Goal: Task Accomplishment & Management: Use online tool/utility

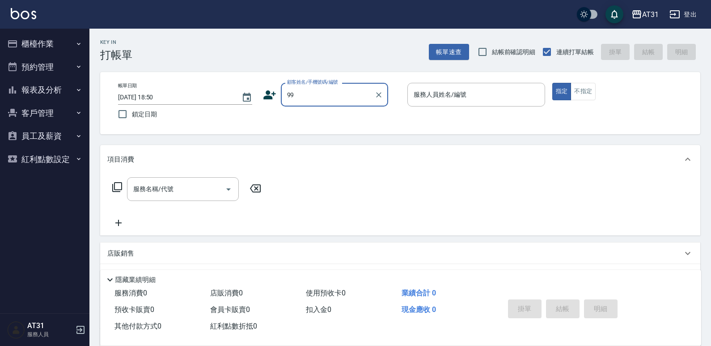
type input "新客人 姓名未設定/99/null"
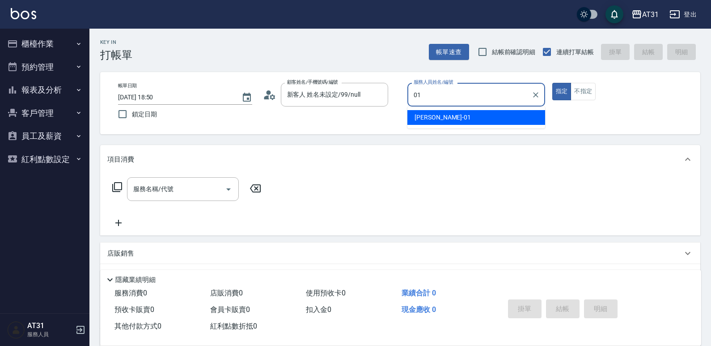
type input "[PERSON_NAME]-01"
type button "true"
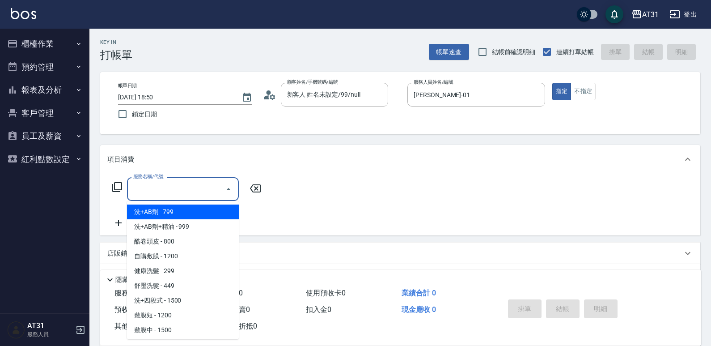
click at [196, 192] on input "服務名稱/代號" at bounding box center [176, 189] width 90 height 16
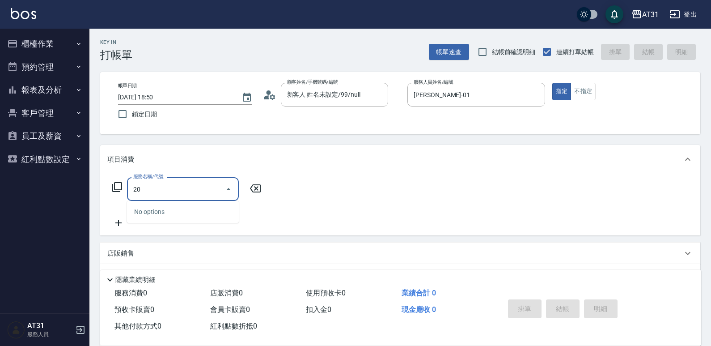
drag, startPoint x: 201, startPoint y: 187, endPoint x: 98, endPoint y: 196, distance: 103.7
click at [97, 197] on div "Key In 打帳單 帳單速查 結帳前確認明細 連續打單結帳 掛單 結帳 明細 帳單日期 [DATE] 18:50 鎖定日期 顧客姓名/手機號碼/編號 新客人…" at bounding box center [399, 243] width 621 height 428
type input "401"
type input "20"
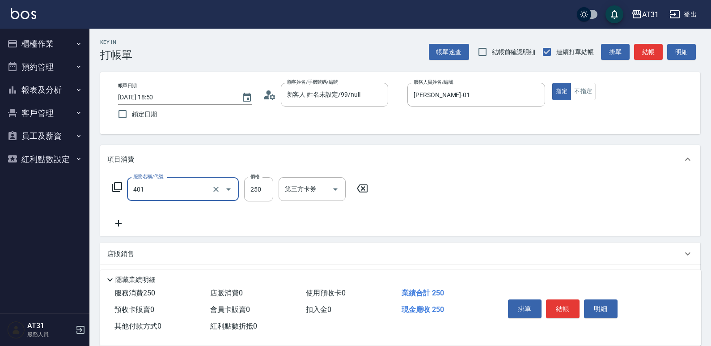
type input "剪髮(401)"
type input "0"
type input "30"
type input "300"
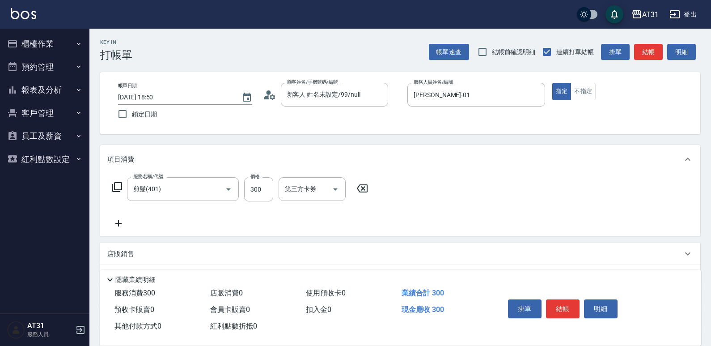
click at [115, 226] on icon at bounding box center [118, 223] width 22 height 11
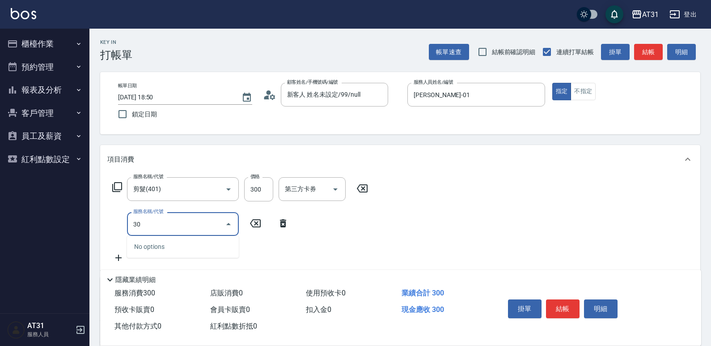
type input "301"
type input "190"
type input "燙髮(301)"
type input "1"
type input "30"
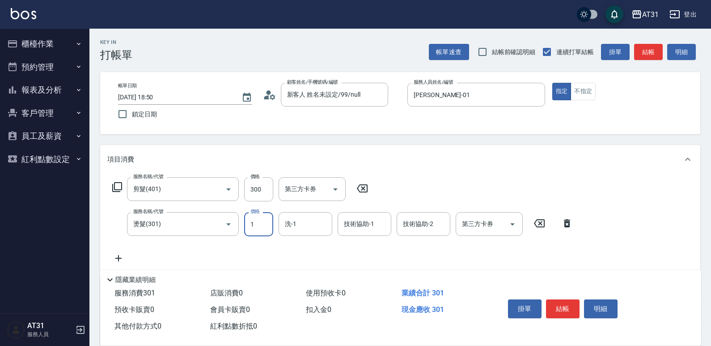
type input "11"
type input "40"
type input "1199"
type input "140"
type input "1199"
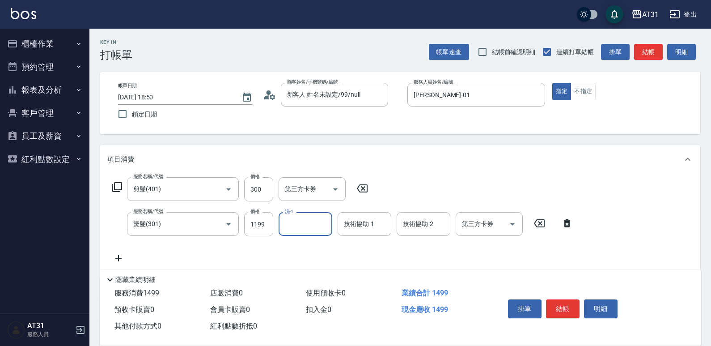
click at [566, 308] on button "結帳" at bounding box center [563, 308] width 34 height 19
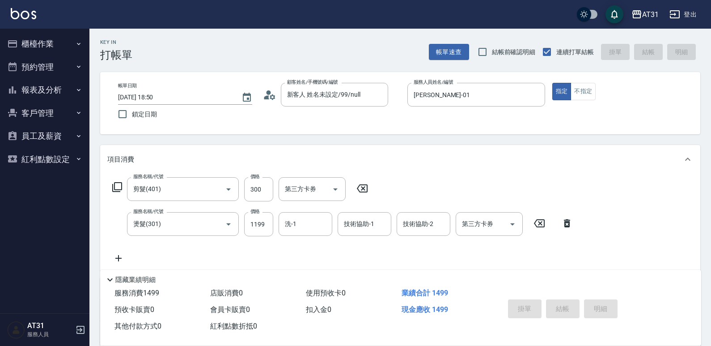
type input "0"
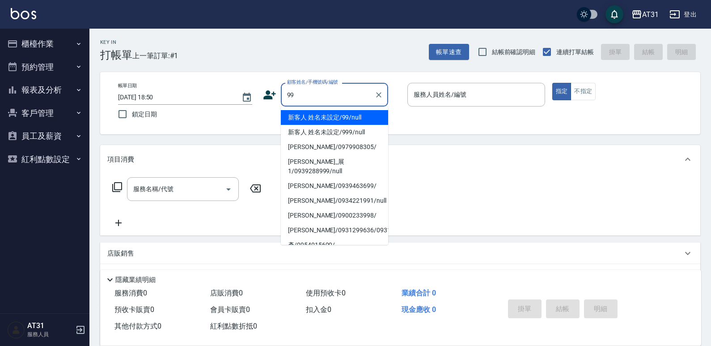
type input "99"
type input "0"
type input "新客人 姓名未設定/99/null"
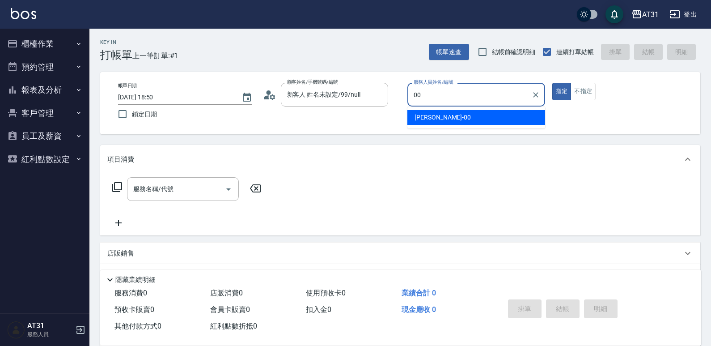
type input "[PERSON_NAME]-00"
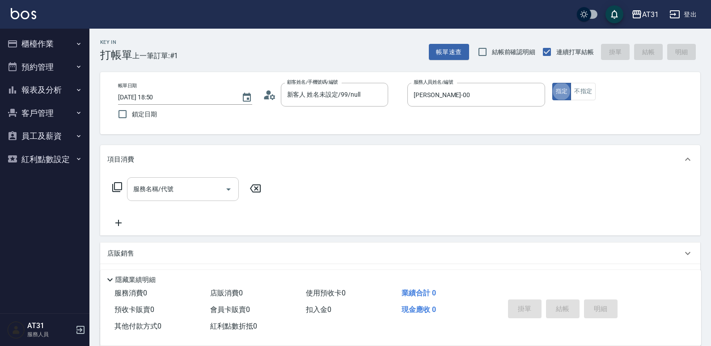
click at [180, 193] on input "服務名稱/代號" at bounding box center [176, 189] width 90 height 16
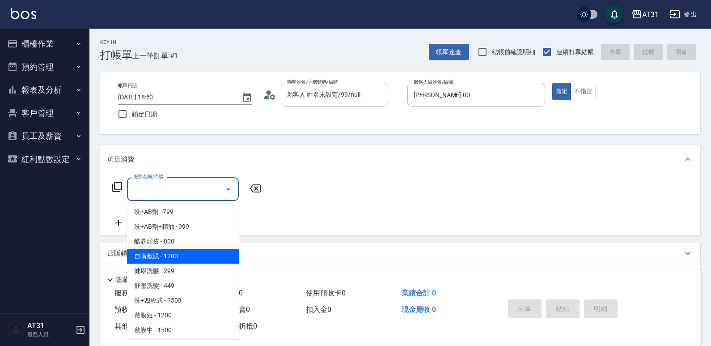
click at [182, 258] on span "自購敷膜 - 1200" at bounding box center [183, 256] width 112 height 15
type input "自購敷膜(105)"
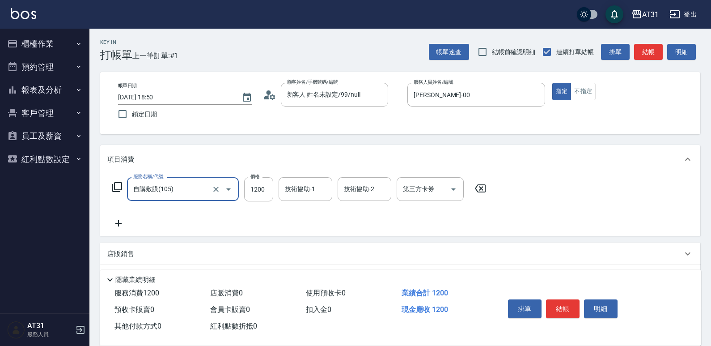
click at [118, 225] on icon at bounding box center [118, 223] width 6 height 6
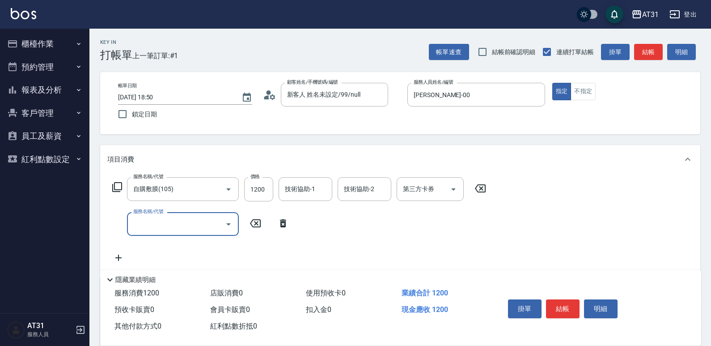
click at [155, 225] on input "服務名稱/代號" at bounding box center [176, 224] width 90 height 16
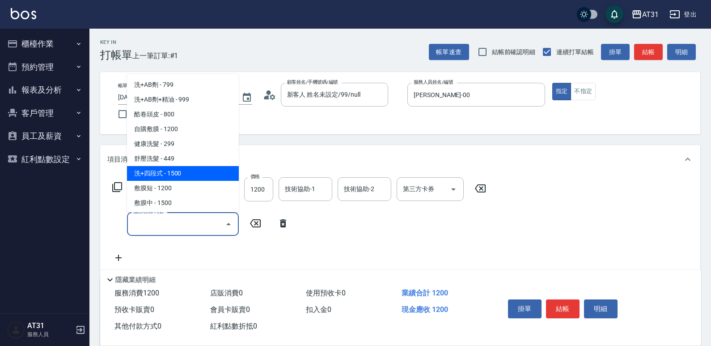
click at [181, 177] on span "洗+四段式 - 1500" at bounding box center [183, 173] width 112 height 15
type input "270"
type input "洗+四段式(108)"
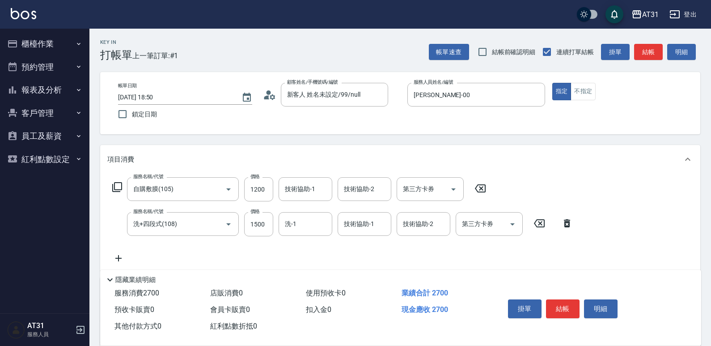
click at [118, 253] on icon at bounding box center [118, 258] width 22 height 11
type input "2"
type input "鍍"
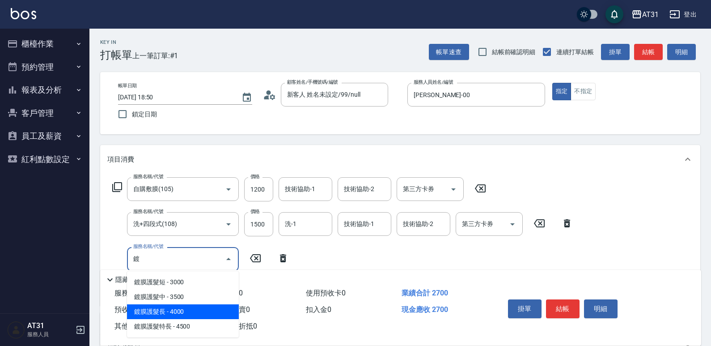
type input "670"
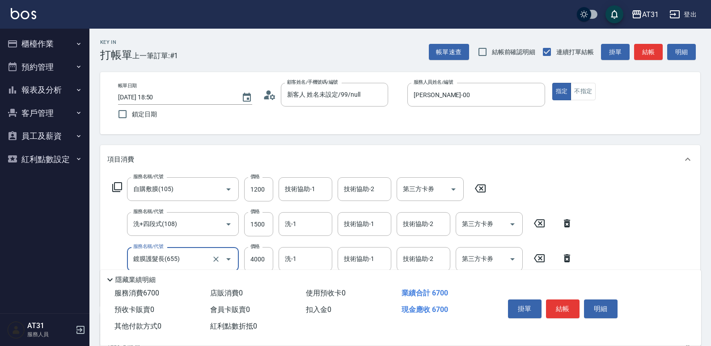
scroll to position [45, 0]
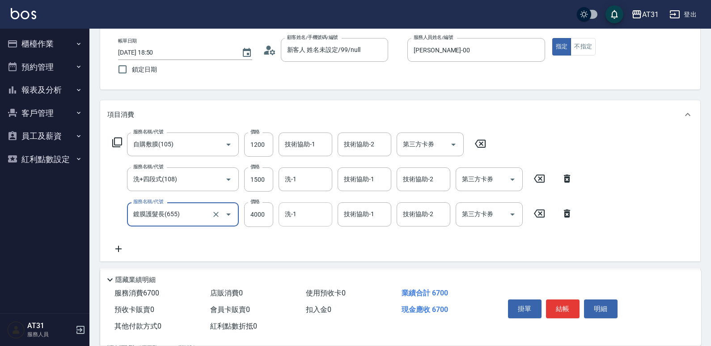
type input "鍍膜護髮長(655)"
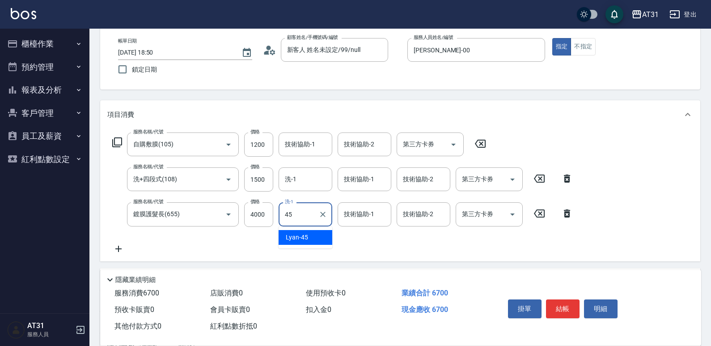
type input "Lyan-45"
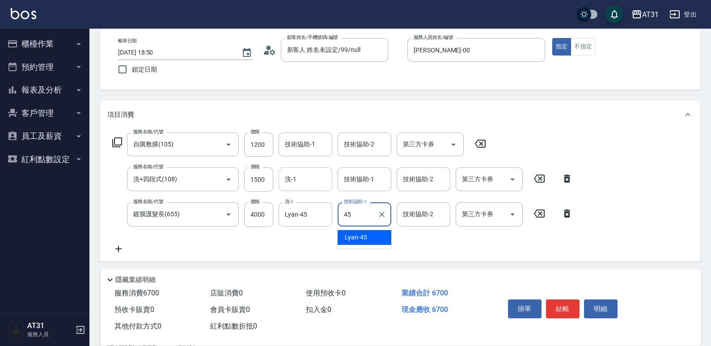
type input "Lyan-45"
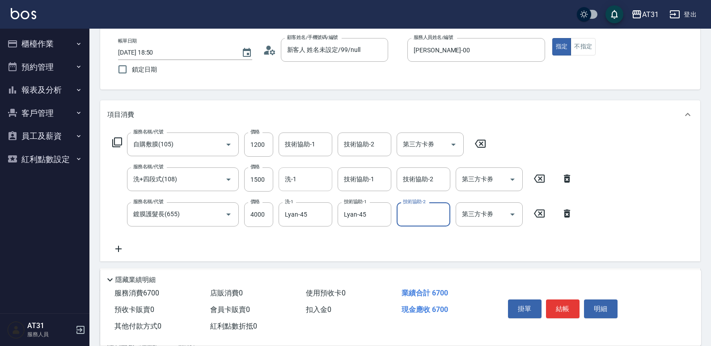
click at [301, 179] on input "洗-1" at bounding box center [306, 179] width 46 height 16
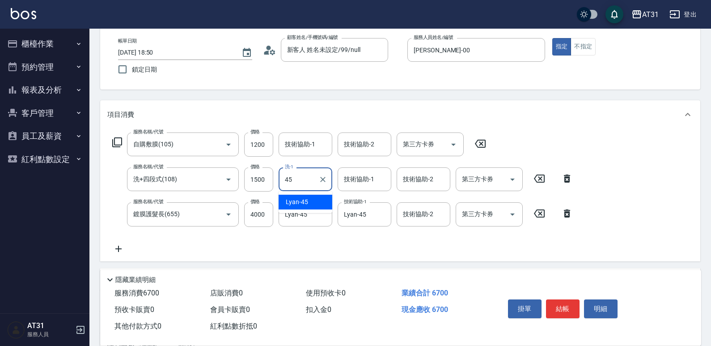
type input "Lyan-45"
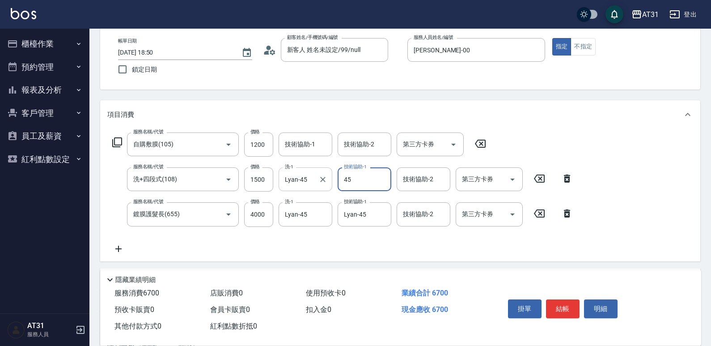
type input "Lyan-45"
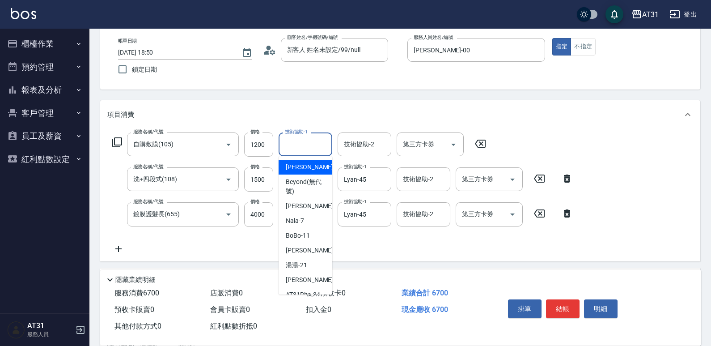
click at [313, 144] on input "技術協助-1" at bounding box center [306, 144] width 46 height 16
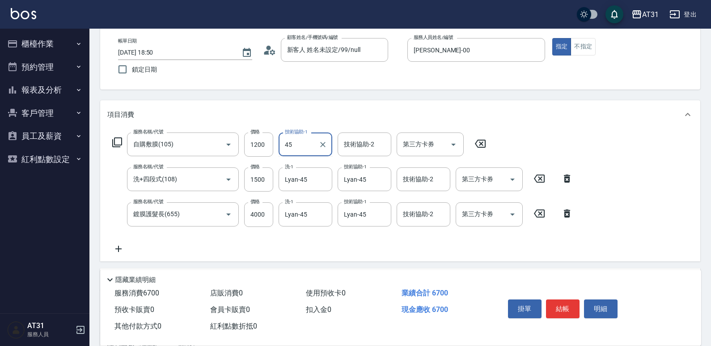
type input "Lyan-45"
drag, startPoint x: 323, startPoint y: 215, endPoint x: 233, endPoint y: 238, distance: 92.7
click at [324, 215] on icon "Clear" at bounding box center [322, 214] width 9 height 9
click at [124, 248] on icon at bounding box center [118, 248] width 22 height 11
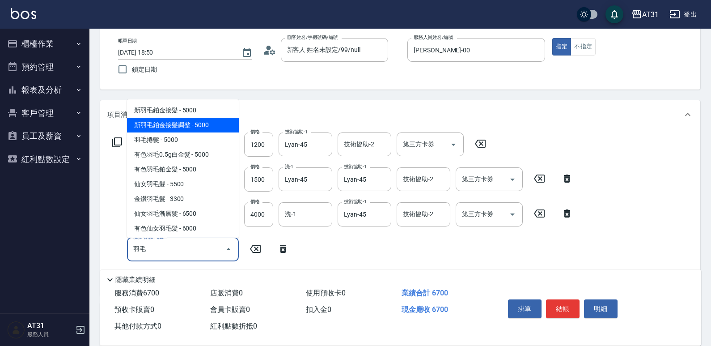
type input "新羽毛鉑金接髮調整(705)"
type input "1170"
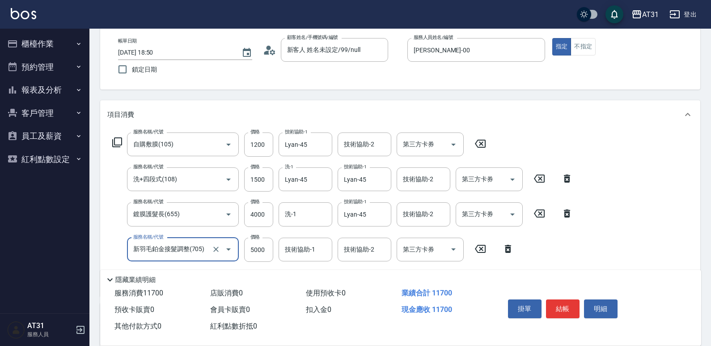
type input "新羽毛鉑金接髮調整(705)"
click at [532, 89] on div "帳單日期 [DATE] 18:50 鎖定日期 顧客姓名/手機號碼/編號 新客人 姓名未設定/99/null 顧客姓名/手機號碼/編號 服務人員姓名/編號 [P…" at bounding box center [400, 58] width 600 height 62
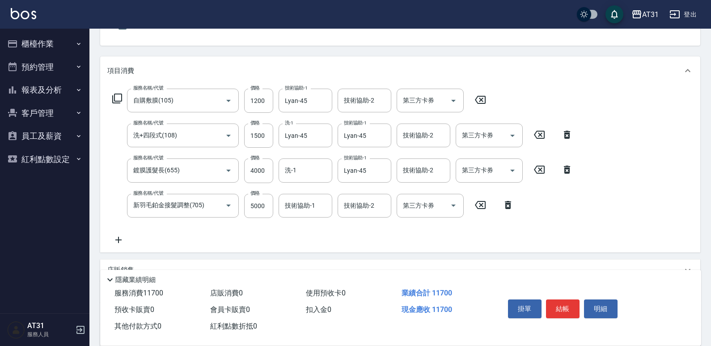
scroll to position [89, 0]
click at [566, 305] on button "結帳" at bounding box center [563, 308] width 34 height 19
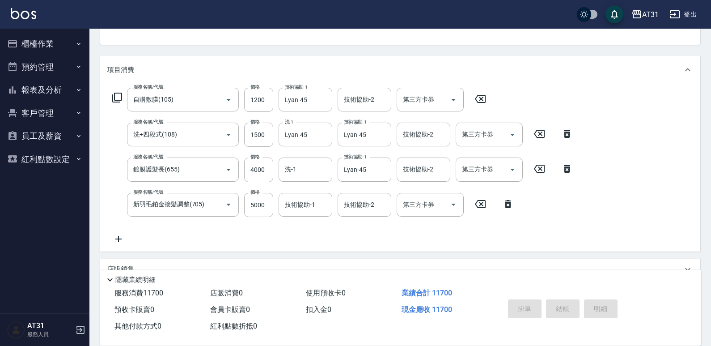
type input "[DATE] 18:51"
type input "0"
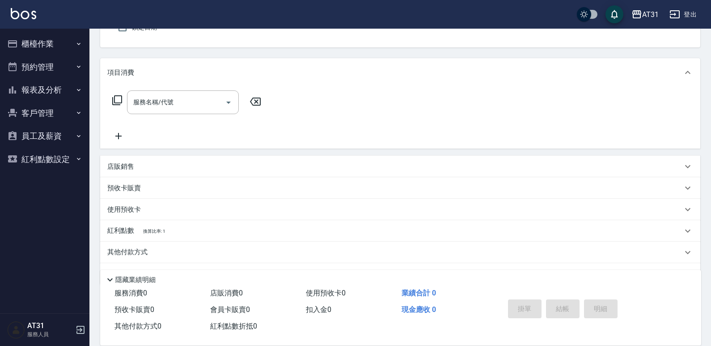
click at [45, 32] on ul "櫃檯作業 打帳單 帳單列表 掛單列表 現金收支登錄 材料自購登錄 每日結帳 排班表 現場電腦打卡 預約管理 預約管理 單日預約紀錄 單週預約紀錄 報表及分析 …" at bounding box center [45, 101] width 82 height 145
click at [46, 37] on button "櫃檯作業" at bounding box center [45, 43] width 82 height 23
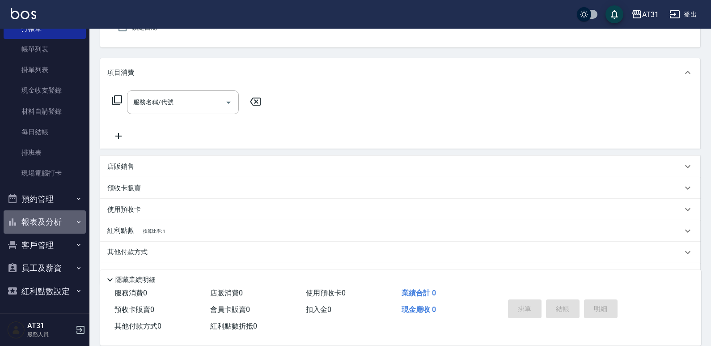
click at [62, 225] on button "報表及分析" at bounding box center [45, 221] width 82 height 23
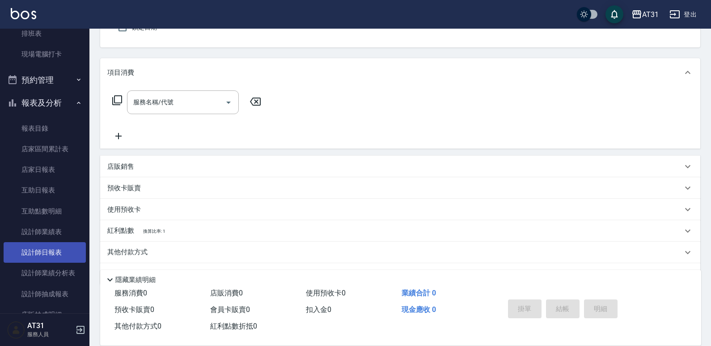
scroll to position [175, 0]
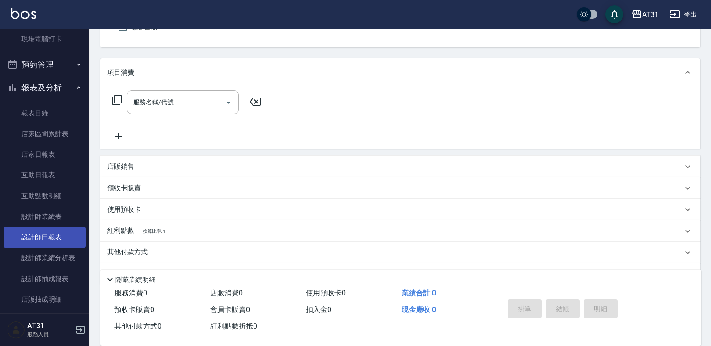
click at [54, 245] on link "設計師日報表" at bounding box center [45, 237] width 82 height 21
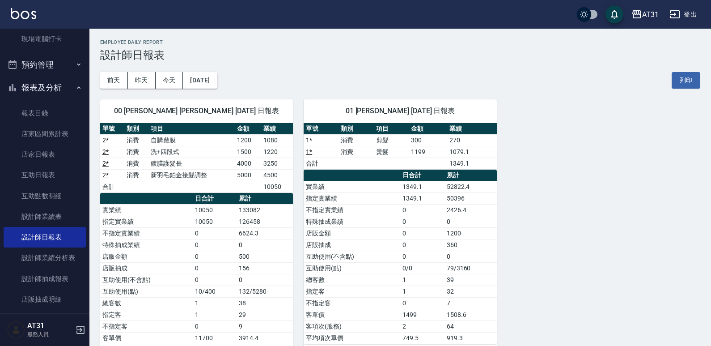
drag, startPoint x: 295, startPoint y: 127, endPoint x: 258, endPoint y: 138, distance: 38.6
drag, startPoint x: 258, startPoint y: 138, endPoint x: 228, endPoint y: 146, distance: 30.3
drag, startPoint x: 228, startPoint y: 146, endPoint x: 215, endPoint y: 156, distance: 16.4
click at [215, 156] on td "洗+四段式" at bounding box center [191, 152] width 86 height 12
drag, startPoint x: 250, startPoint y: 140, endPoint x: 241, endPoint y: 149, distance: 13.3
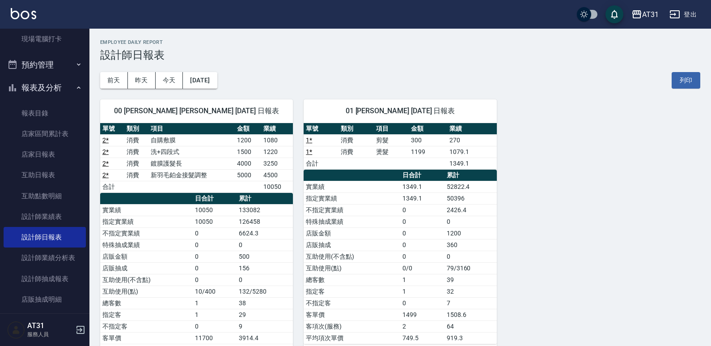
click at [241, 149] on td "1500" at bounding box center [248, 152] width 27 height 12
click at [249, 165] on td "4000" at bounding box center [248, 163] width 27 height 12
drag, startPoint x: 249, startPoint y: 165, endPoint x: 227, endPoint y: 167, distance: 21.5
drag, startPoint x: 227, startPoint y: 167, endPoint x: 213, endPoint y: 162, distance: 15.1
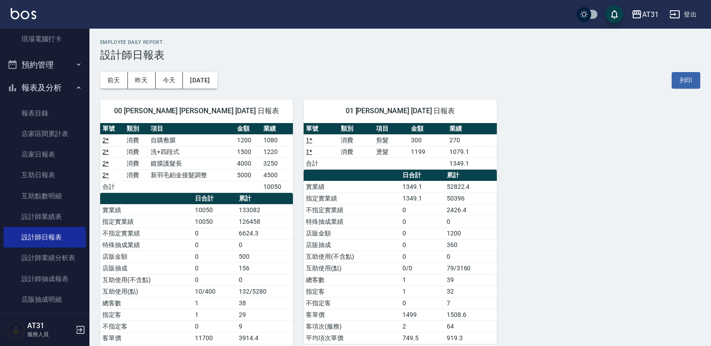
drag, startPoint x: 213, startPoint y: 162, endPoint x: 207, endPoint y: 170, distance: 9.7
click at [202, 164] on td "鍍膜護髮長" at bounding box center [191, 163] width 86 height 12
drag, startPoint x: 217, startPoint y: 163, endPoint x: 205, endPoint y: 163, distance: 12.1
click at [205, 163] on td "鍍膜護髮長" at bounding box center [191, 163] width 86 height 12
drag, startPoint x: 205, startPoint y: 163, endPoint x: 182, endPoint y: 169, distance: 24.0
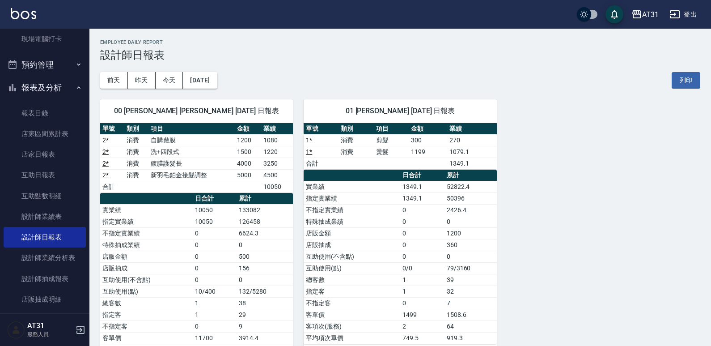
click at [182, 169] on tbody "2 * 消費 自購敷膜 1200 1080 2 * 消費 洗+四段式 1500 1220 2 * 消費 鍍膜護髮長 4000 3250 2 * 消費 新羽毛鉑…" at bounding box center [196, 163] width 193 height 58
click at [146, 103] on div "00 [PERSON_NAME] [PERSON_NAME] [DATE] 日報表" at bounding box center [196, 110] width 193 height 23
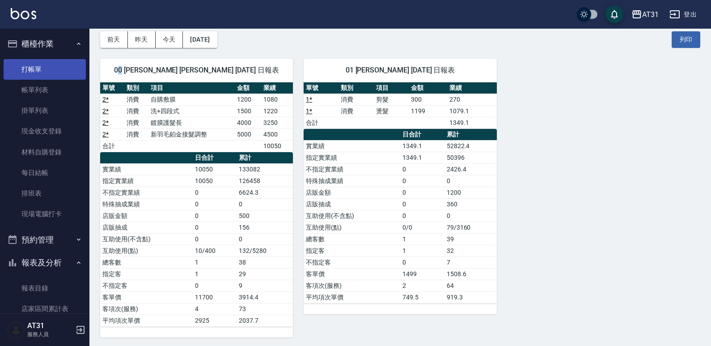
scroll to position [43, 0]
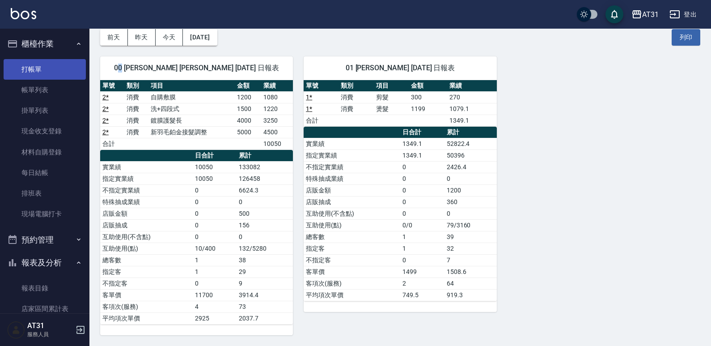
click at [40, 68] on link "打帳單" at bounding box center [45, 69] width 82 height 21
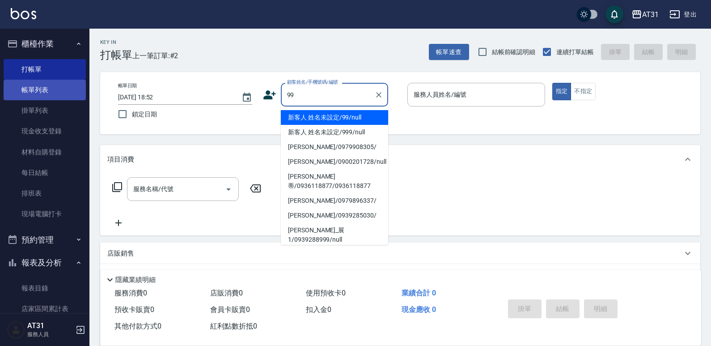
type input "新客人 姓名未設定/99/null"
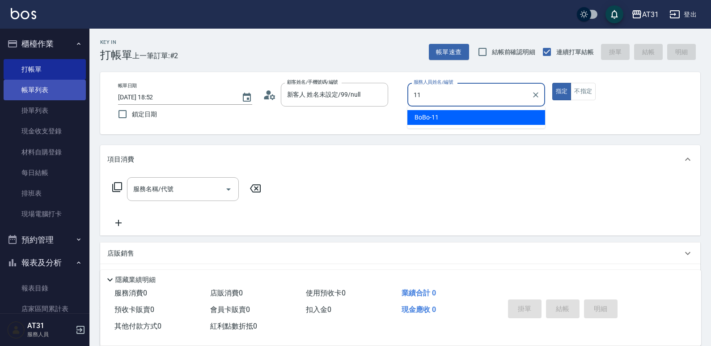
type input "BoBo-11"
type button "true"
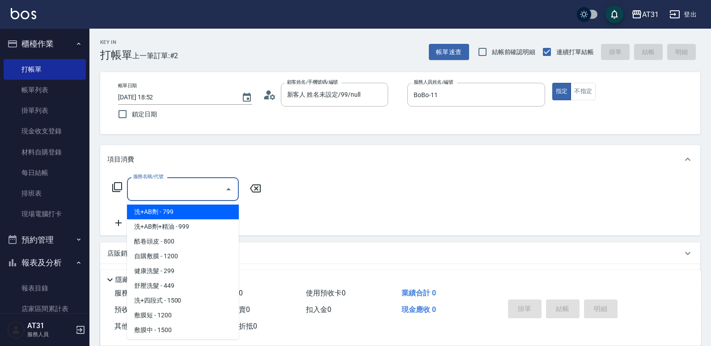
click at [158, 194] on input "服務名稱/代號" at bounding box center [176, 189] width 90 height 16
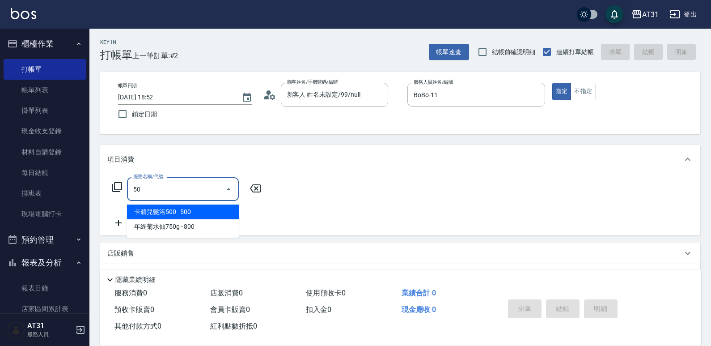
type input "501"
type input "160"
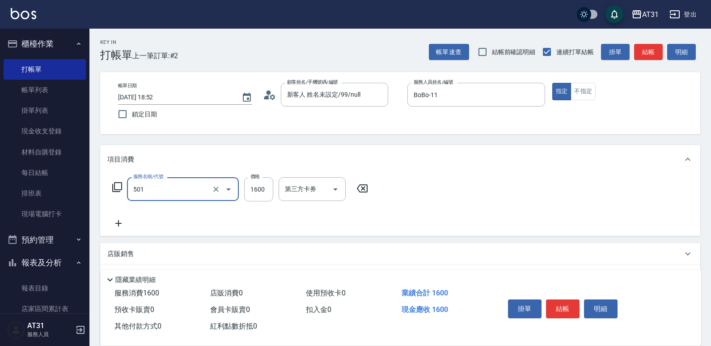
type input "染髮(501)"
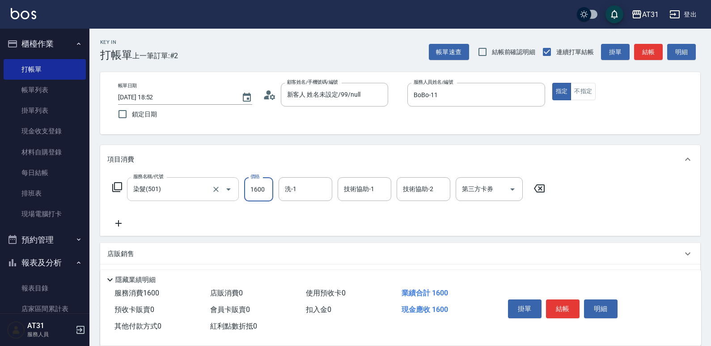
type input "0"
type input "200"
type input "2000"
type input "[PERSON_NAME]-49"
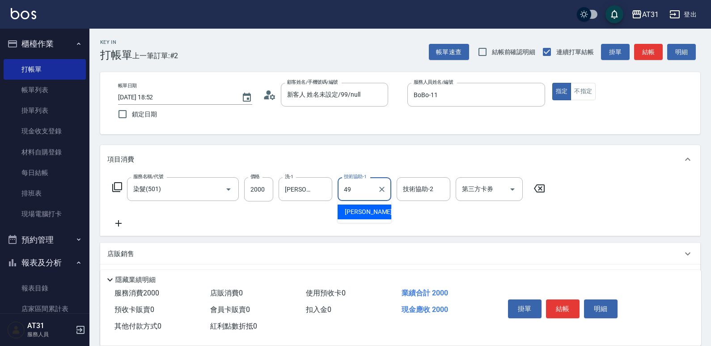
type input "[PERSON_NAME]-49"
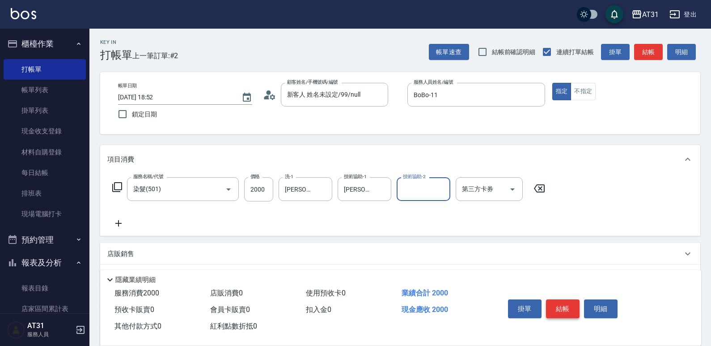
click at [572, 305] on button "結帳" at bounding box center [563, 308] width 34 height 19
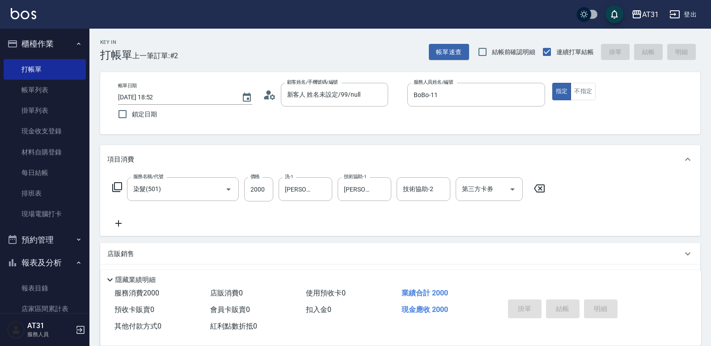
type input "0"
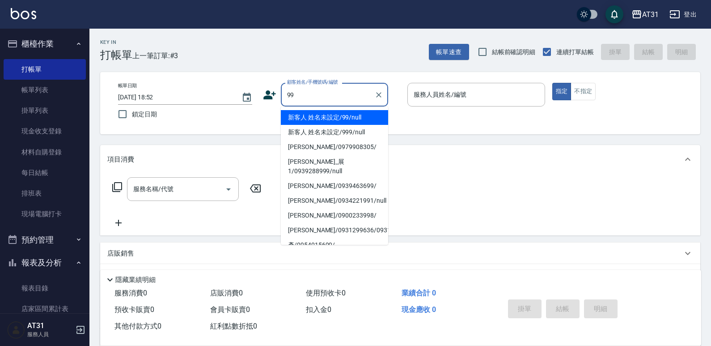
type input "新客人 姓名未設定/99/null"
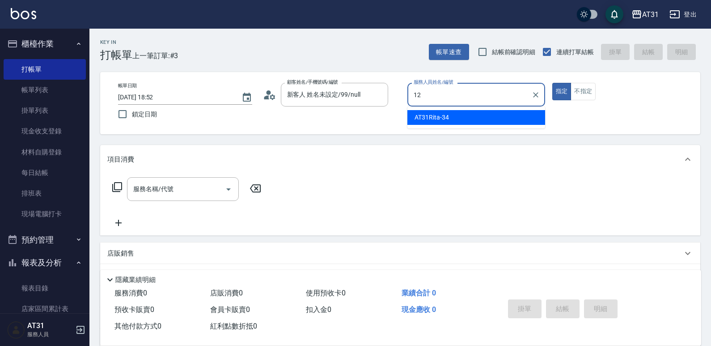
type input "Kathy-12"
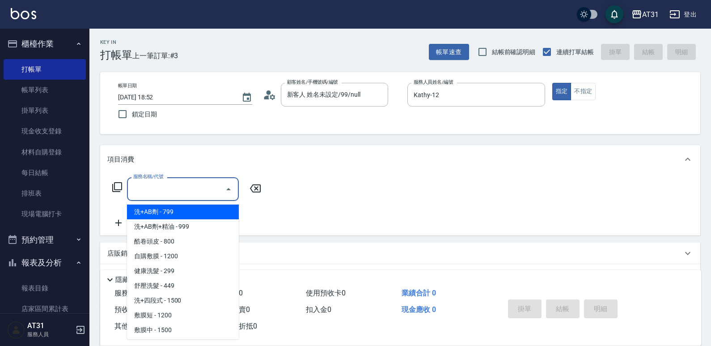
click at [181, 190] on input "服務名稱/代號" at bounding box center [176, 189] width 90 height 16
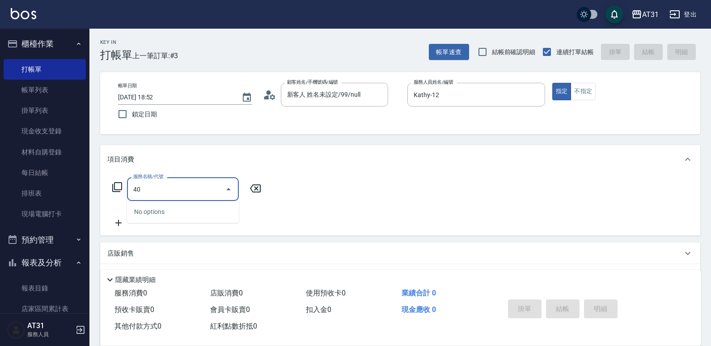
type input "401"
type input "20"
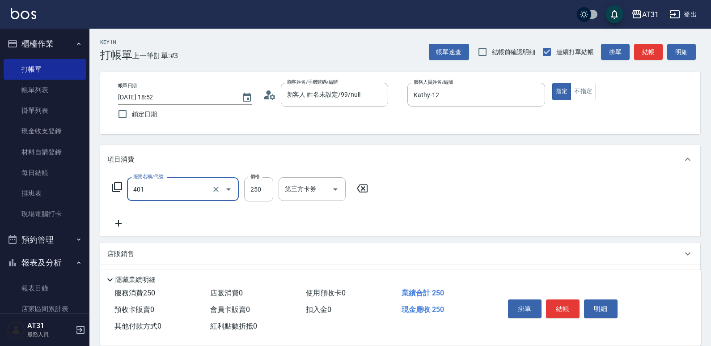
type input "剪髮(401)"
type input "0"
type input "850"
type input "80"
type input "850"
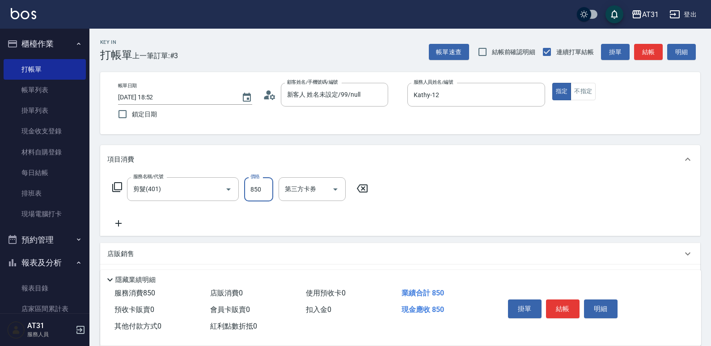
click at [119, 222] on icon at bounding box center [118, 223] width 22 height 11
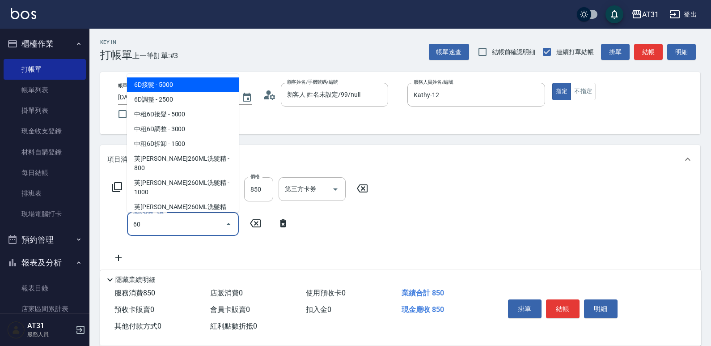
type input "601"
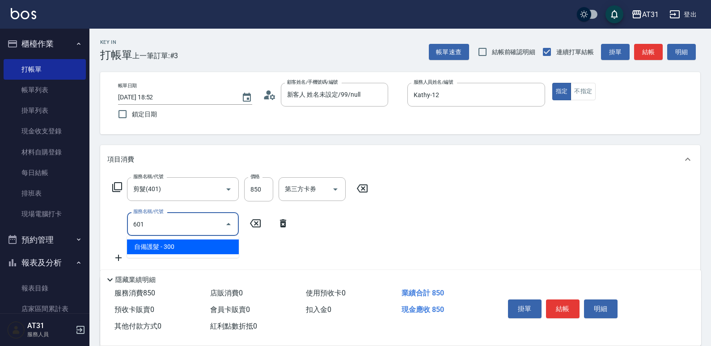
type input "110"
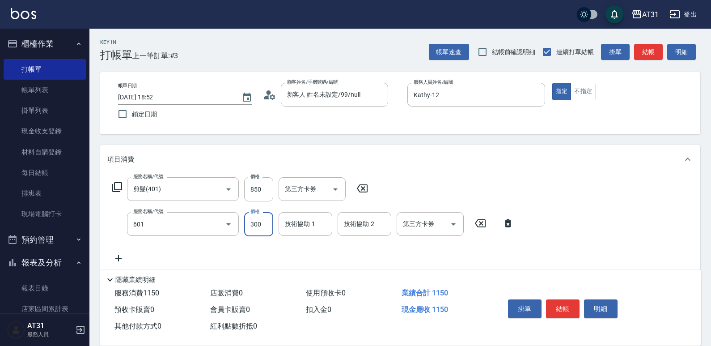
type input "自備護髮(601)"
type input "80"
type input "50"
type input "130"
type input "500"
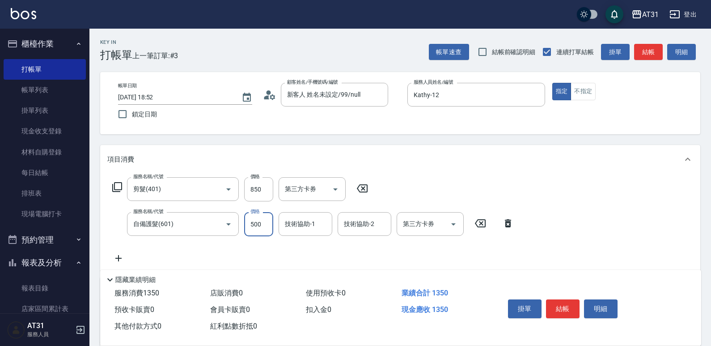
click at [118, 255] on icon at bounding box center [118, 258] width 22 height 11
type input "401"
type input "160"
type input "剪髮(401)"
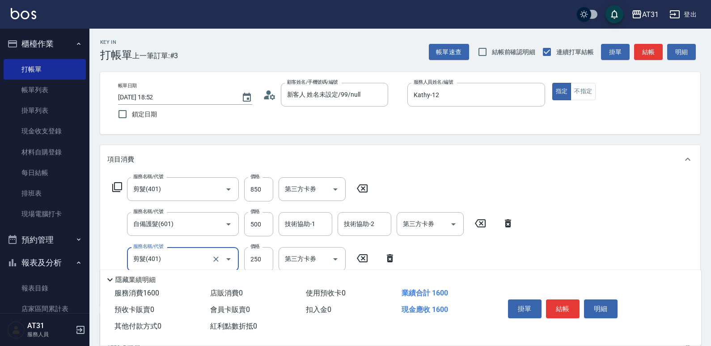
type input "8"
type input "130"
type input "850"
type input "220"
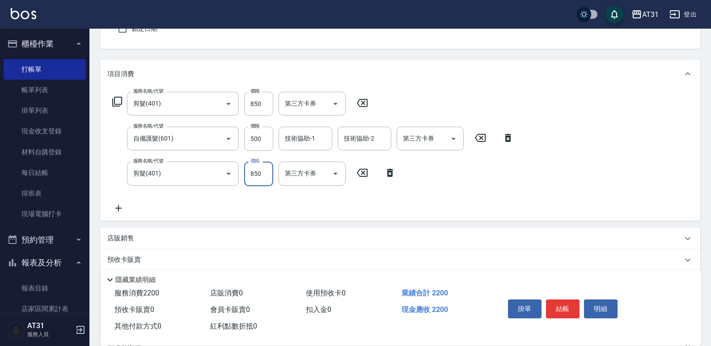
scroll to position [89, 0]
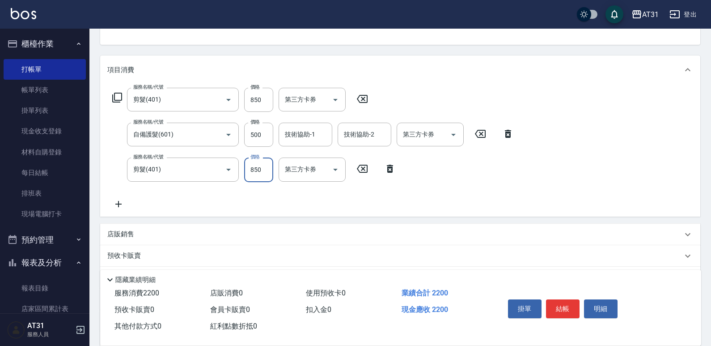
type input "850"
click at [119, 204] on icon at bounding box center [118, 204] width 6 height 6
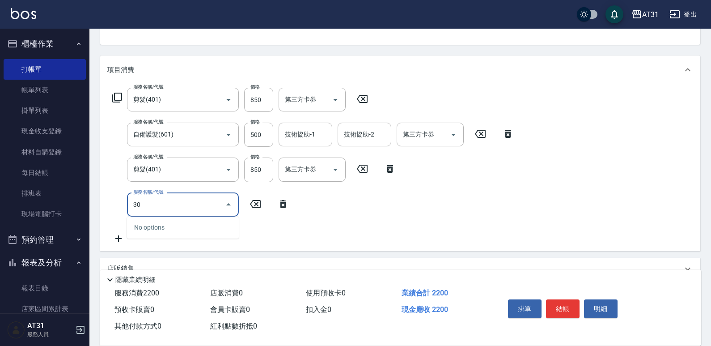
type input "301"
type input "380"
type input "燙髮(301)"
type input "20"
type input "220"
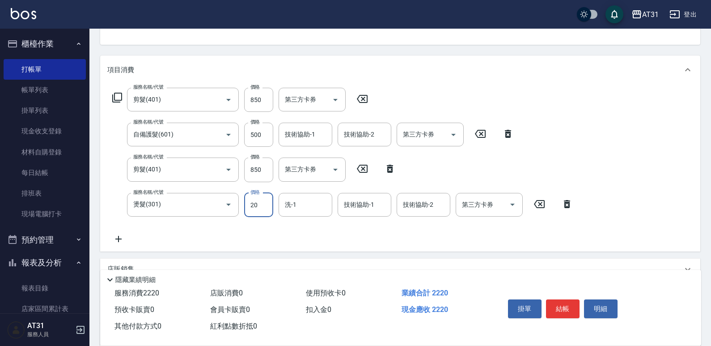
type input "200"
type input "420"
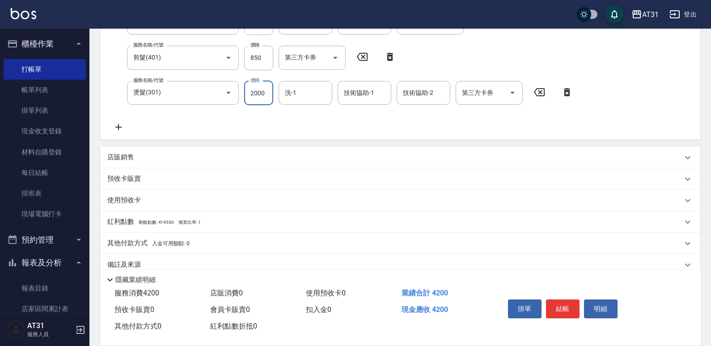
scroll to position [217, 0]
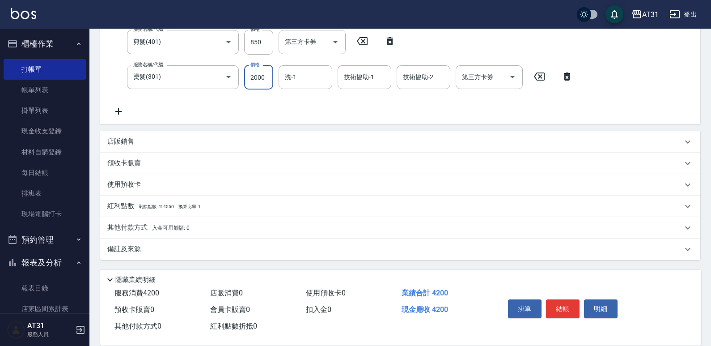
type input "2000"
click at [151, 231] on p "其他付款方式 入金可用餘額: 0" at bounding box center [148, 228] width 82 height 10
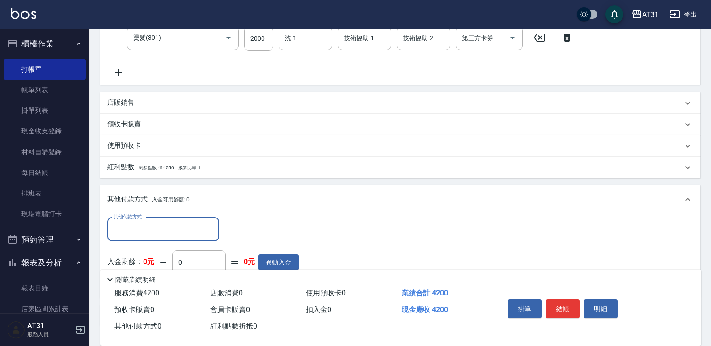
scroll to position [306, 0]
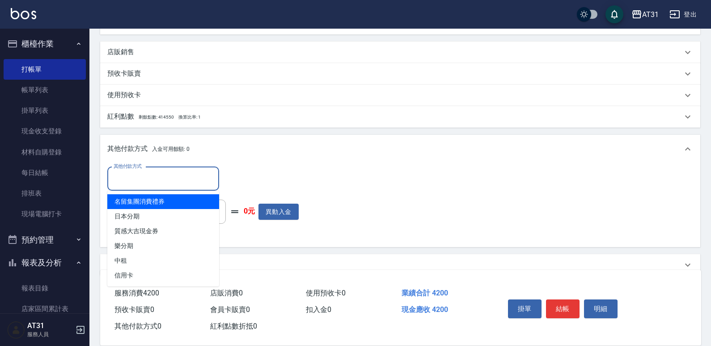
click at [163, 185] on input "其他付款方式" at bounding box center [163, 179] width 104 height 16
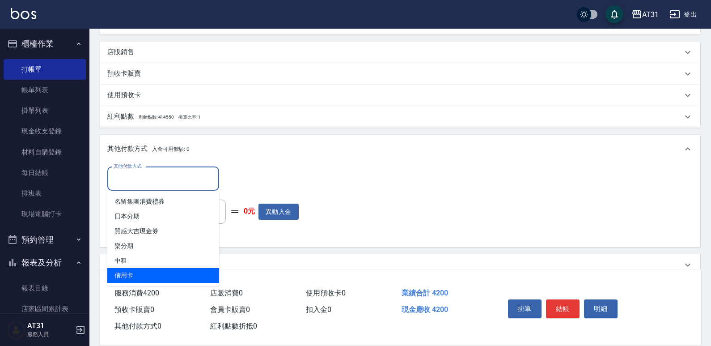
click at [144, 276] on span "信用卡" at bounding box center [163, 275] width 112 height 15
type input "信用卡"
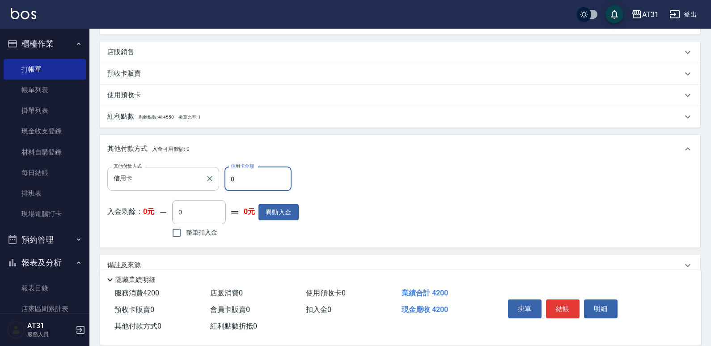
drag, startPoint x: 251, startPoint y: 180, endPoint x: 185, endPoint y: 187, distance: 66.6
click at [185, 187] on div "其他付款方式 信用卡 其他付款方式 信用卡金額 0 信用卡金額" at bounding box center [202, 179] width 191 height 24
type input "410"
type input "420"
type input "370"
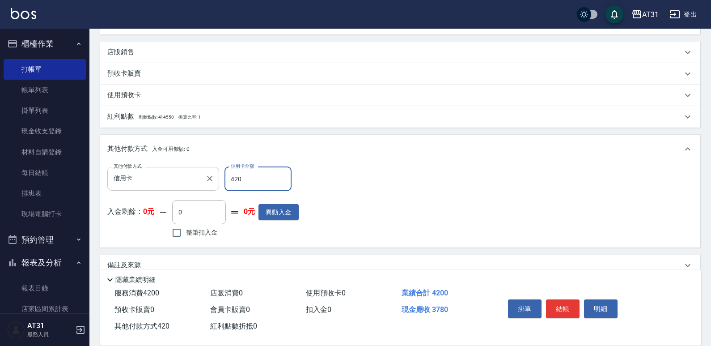
type input "4200"
type input "0"
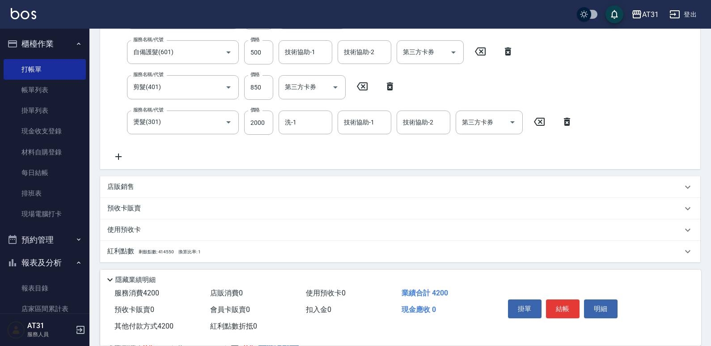
scroll to position [179, 0]
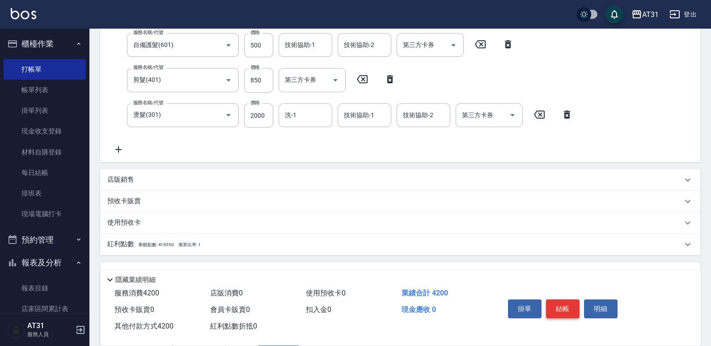
type input "4200"
click at [552, 305] on button "結帳" at bounding box center [563, 308] width 34 height 19
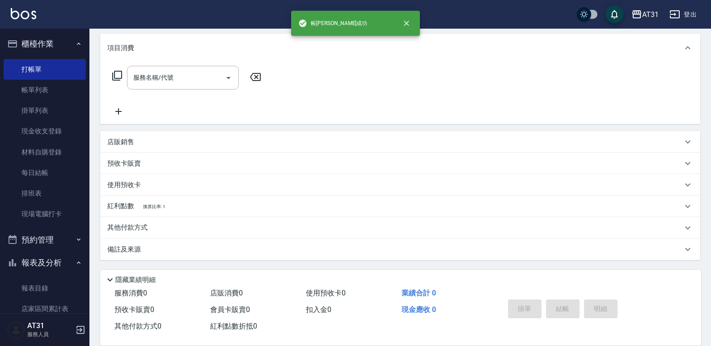
scroll to position [0, 0]
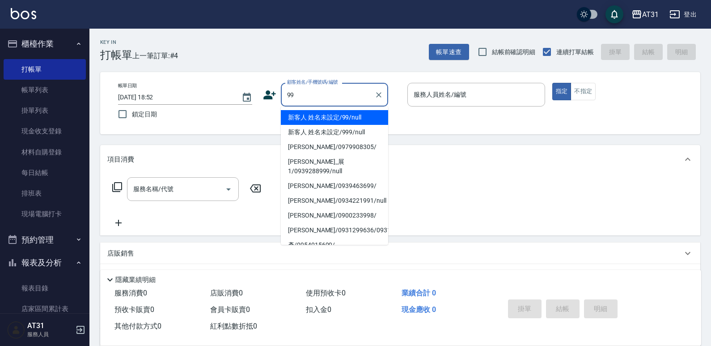
type input "新客人 姓名未設定/99/null"
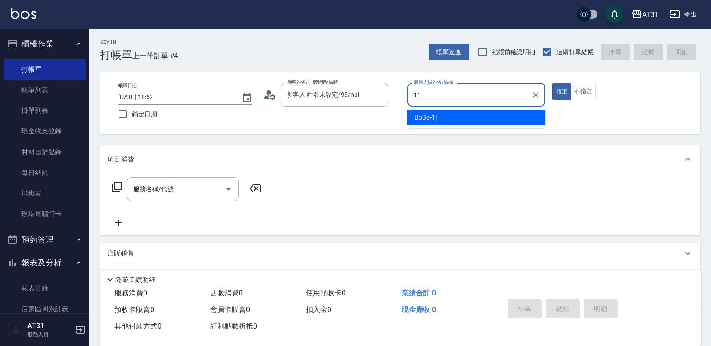
type input "BoBo-11"
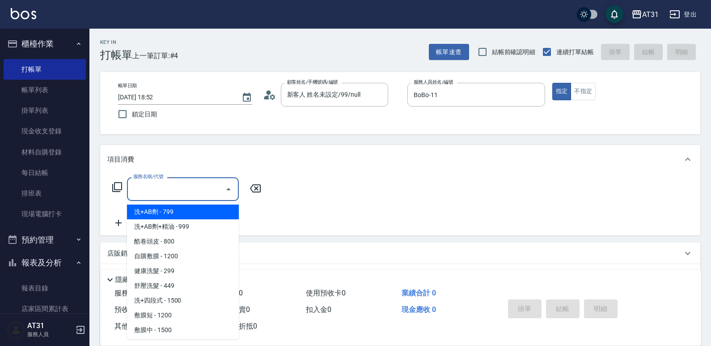
click at [176, 194] on input "服務名稱/代號" at bounding box center [176, 189] width 90 height 16
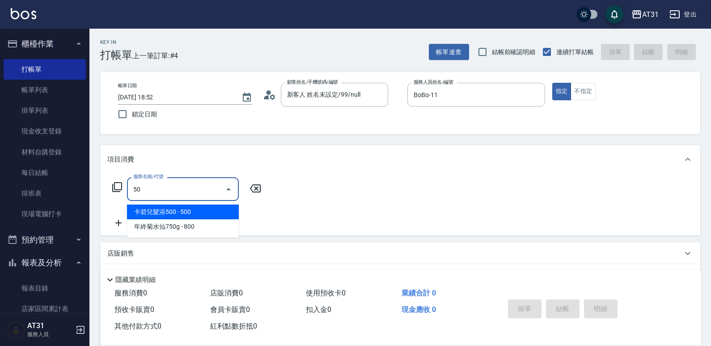
type input "501"
type input "160"
type input "染髮(501)"
type input "0"
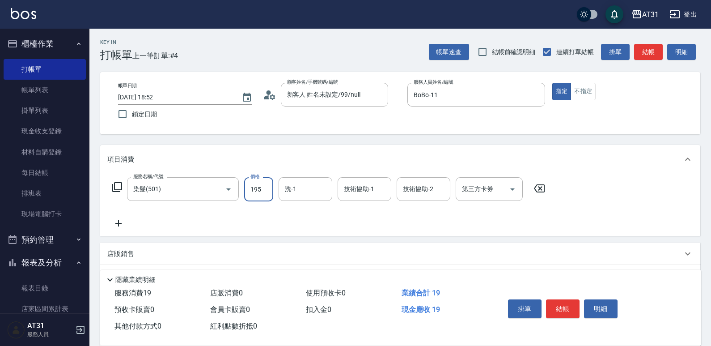
type input "1950"
type input "190"
type input "1950"
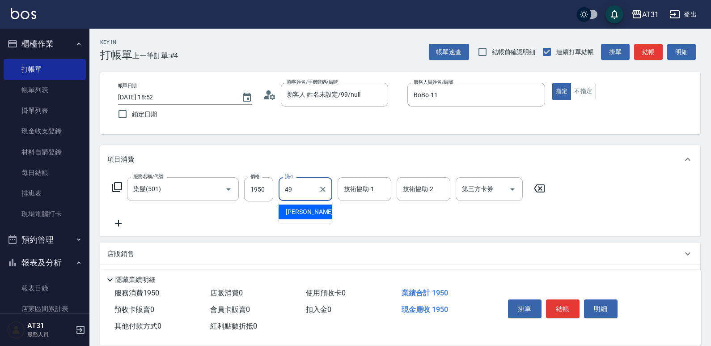
type input "[PERSON_NAME]-49"
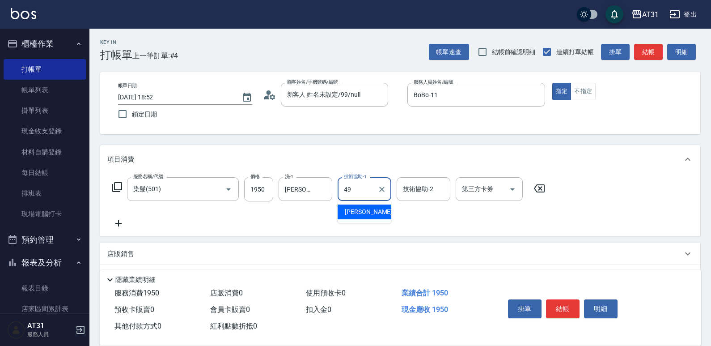
type input "[PERSON_NAME]-49"
click at [576, 318] on div "掛單 結帳 明細" at bounding box center [562, 310] width 117 height 28
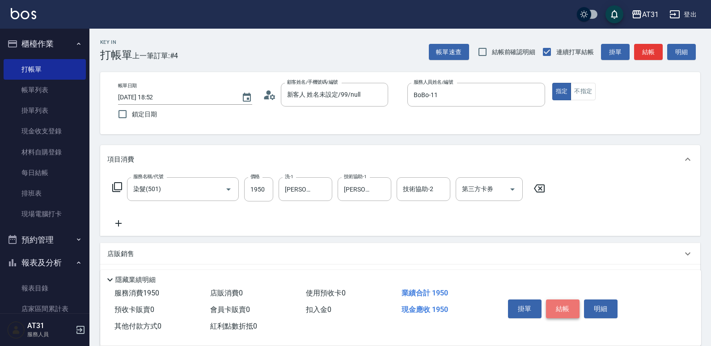
click at [571, 313] on button "結帳" at bounding box center [563, 308] width 34 height 19
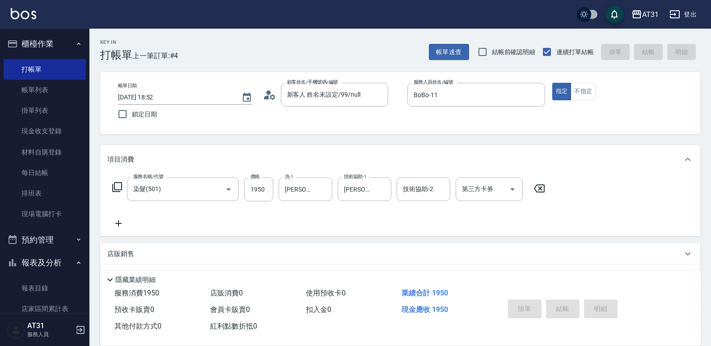
type input "[DATE] 18:53"
type input "0"
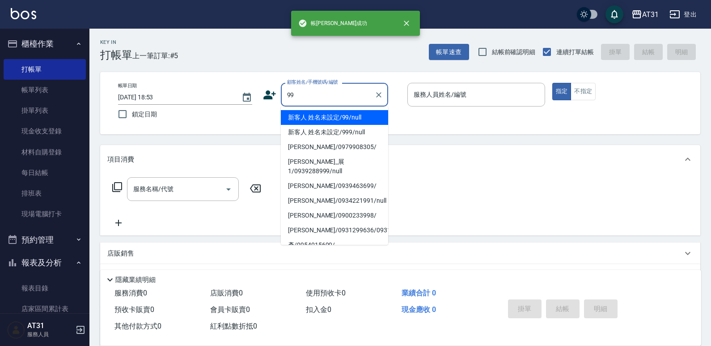
type input "新客人 姓名未設定/99/null"
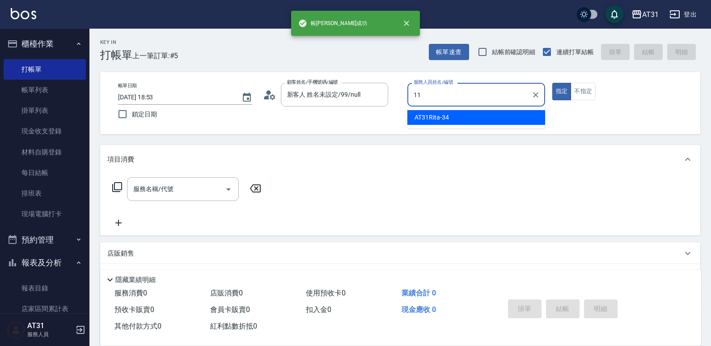
type input "BoBo-11"
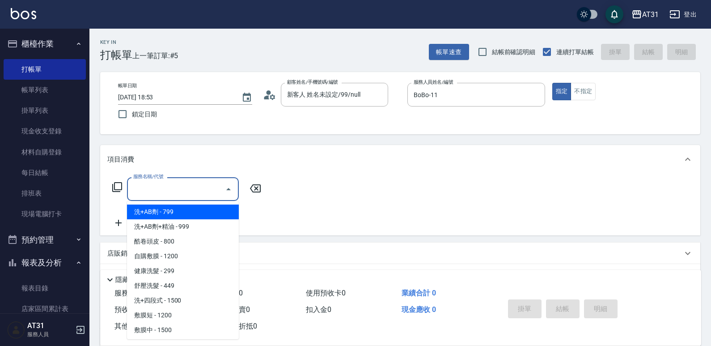
click at [208, 196] on input "服務名稱/代號" at bounding box center [176, 189] width 90 height 16
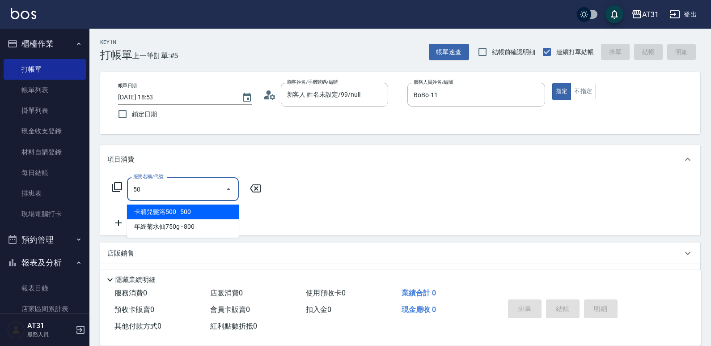
type input "501"
type input "160"
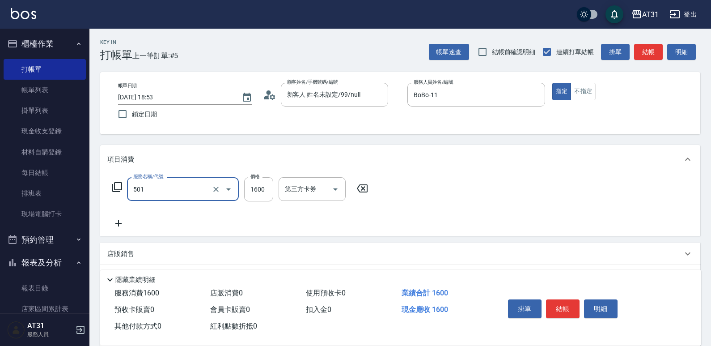
type input "染髮(501)"
type input "0"
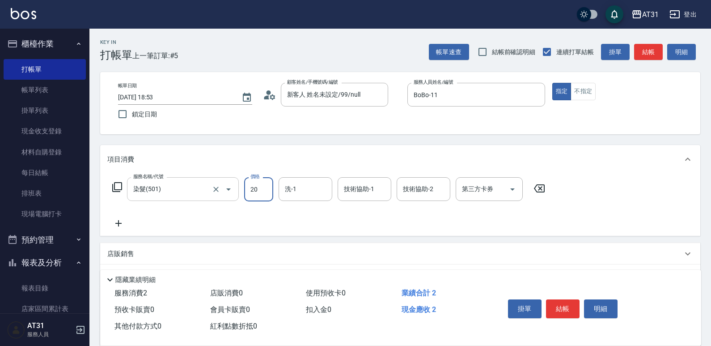
type input "205"
type input "20"
type input "2050"
type input "200"
type input "2050"
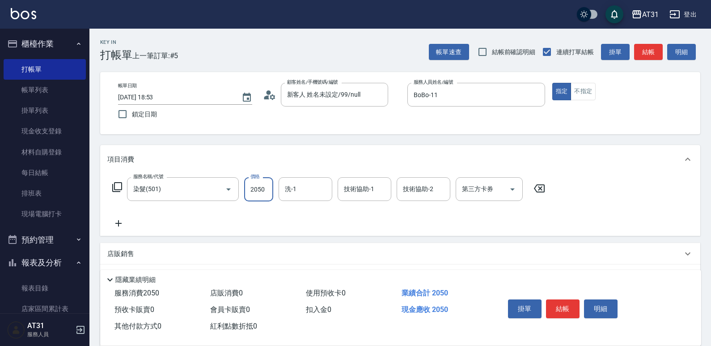
click at [124, 222] on icon at bounding box center [118, 223] width 22 height 11
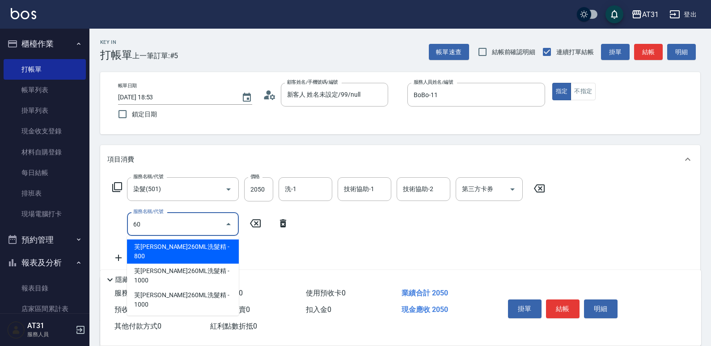
type input "608"
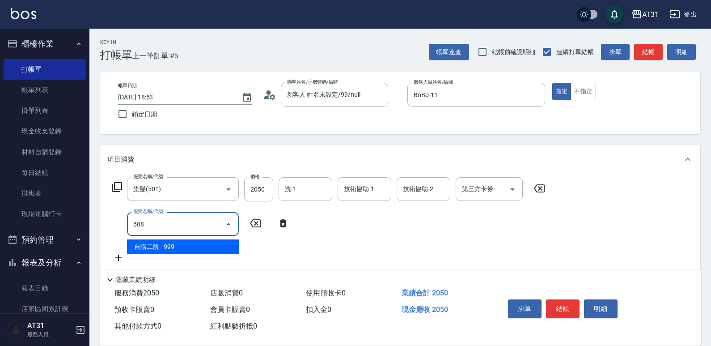
type input "300"
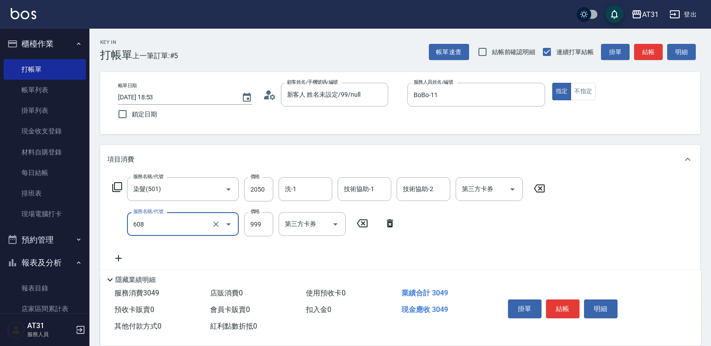
type input "自購二段(608)"
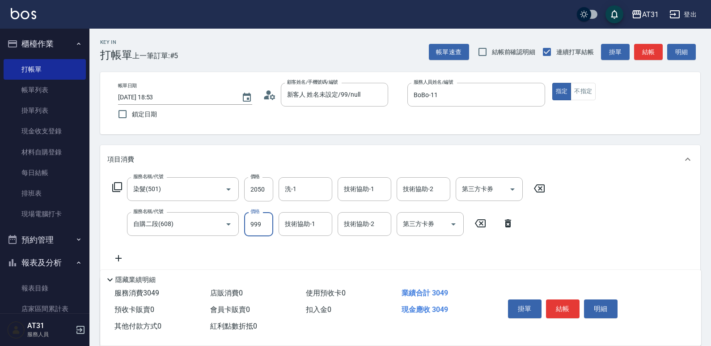
type input "2"
type input "200"
type input "22"
type input "220"
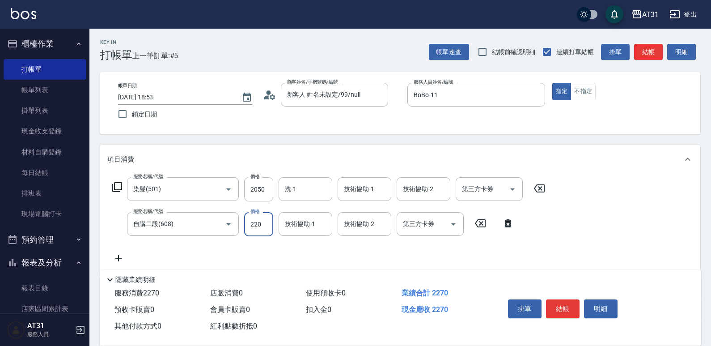
type input "420"
type input "2200"
type input "[PERSON_NAME]-49"
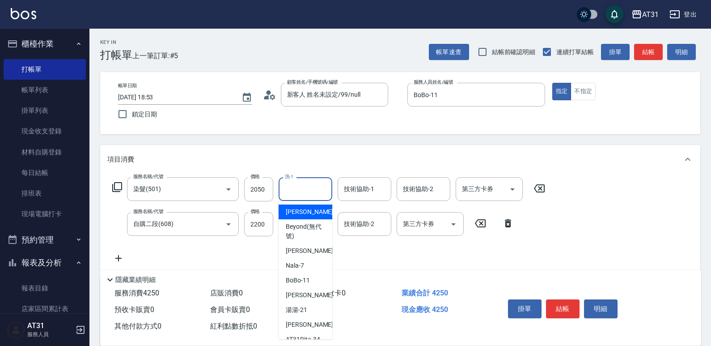
click at [291, 190] on input "洗-1" at bounding box center [306, 189] width 46 height 16
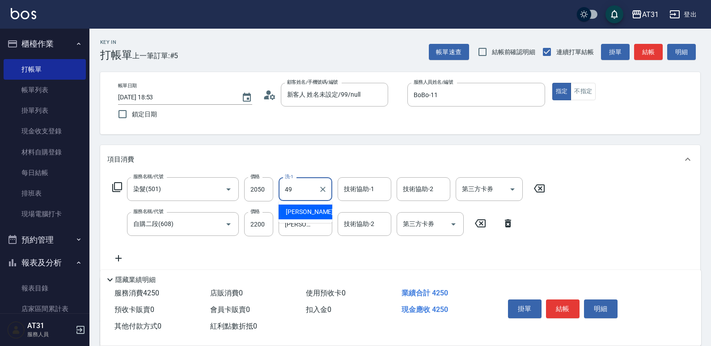
type input "[PERSON_NAME]-49"
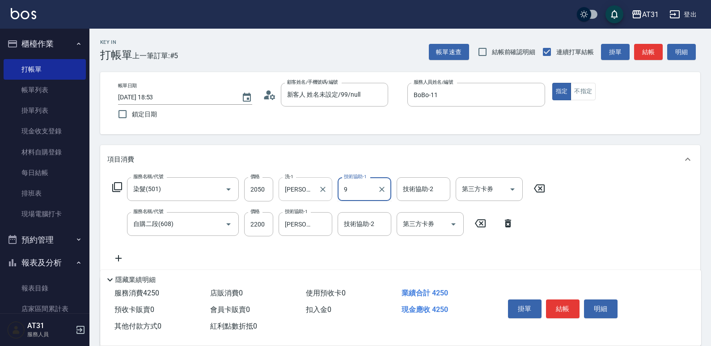
drag, startPoint x: 347, startPoint y: 185, endPoint x: 317, endPoint y: 198, distance: 33.0
click at [321, 198] on div "服務名稱/代號 染髮(501) 服務名稱/代號 價格 2050 價格 洗-1 [PERSON_NAME]-49 洗-1 技術協助-1 9 技術協助-1 技術協…" at bounding box center [328, 189] width 443 height 24
type input "[PERSON_NAME]-49"
click at [563, 302] on button "結帳" at bounding box center [563, 308] width 34 height 19
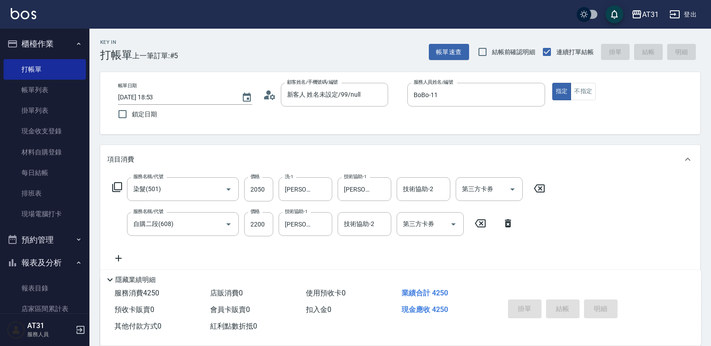
type input "0"
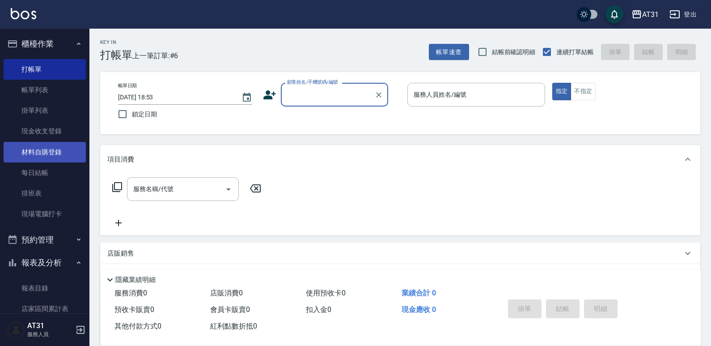
click at [66, 153] on link "材料自購登錄" at bounding box center [45, 152] width 82 height 21
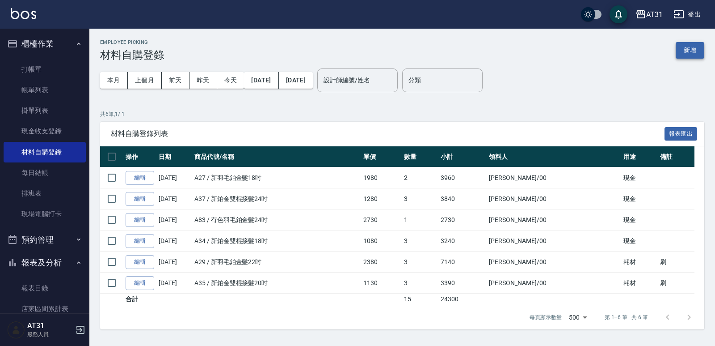
click at [693, 51] on button "新增" at bounding box center [690, 50] width 29 height 17
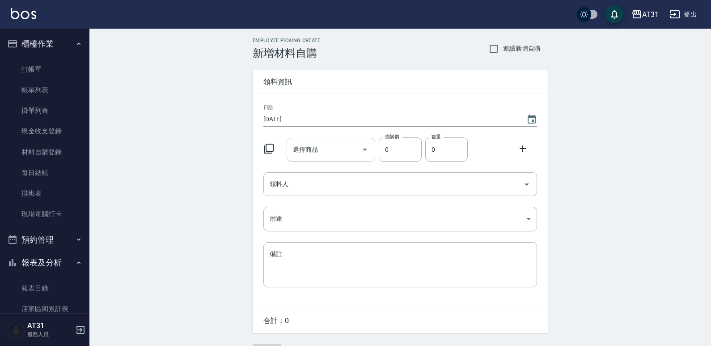
click at [325, 147] on input "選擇商品" at bounding box center [325, 150] width 68 height 16
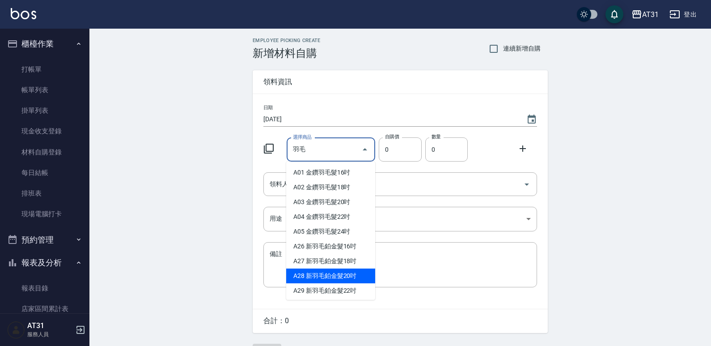
type input "新羽毛鉑金髮20吋"
type input "2180"
type input "1"
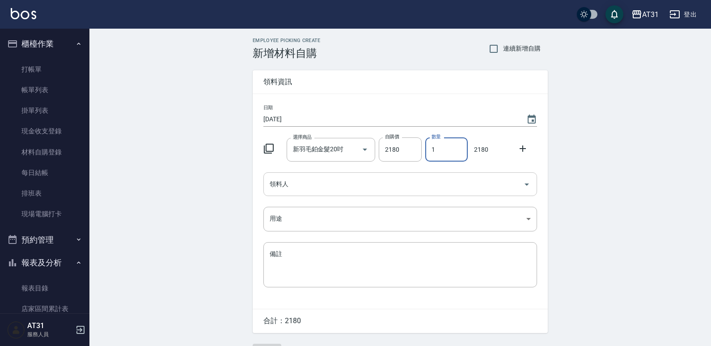
click at [306, 182] on input "領料人" at bounding box center [393, 184] width 252 height 16
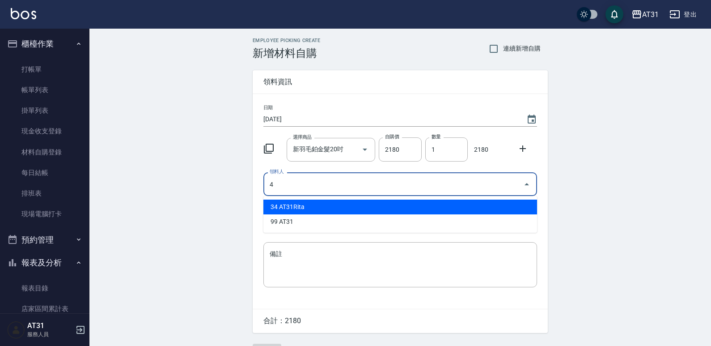
drag, startPoint x: 318, startPoint y: 187, endPoint x: 256, endPoint y: 186, distance: 62.1
click at [256, 186] on div "日期 [DATE] 選擇商品 新羽毛鉑金髮20吋 選擇商品 自購價 2180 自購價 數量 1 數量 2180 領料人 4 領料人 用途 ​ 用途 備註 x …" at bounding box center [400, 201] width 295 height 215
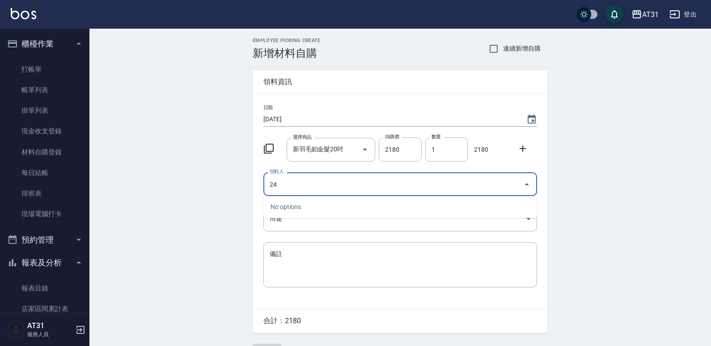
type input "24"
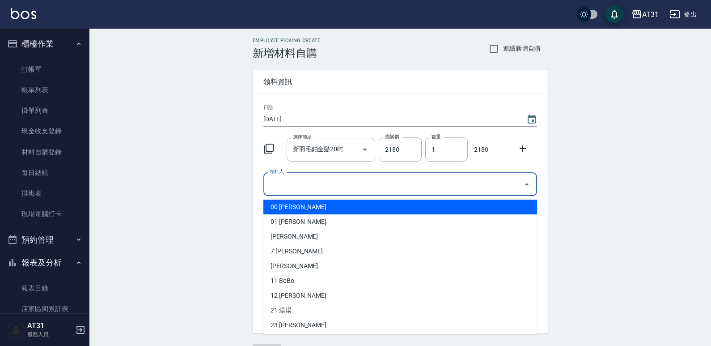
click at [297, 184] on input "領料人" at bounding box center [393, 184] width 252 height 16
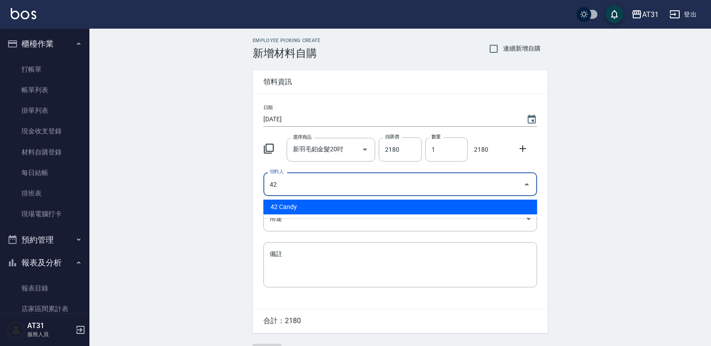
type input "42 Candy"
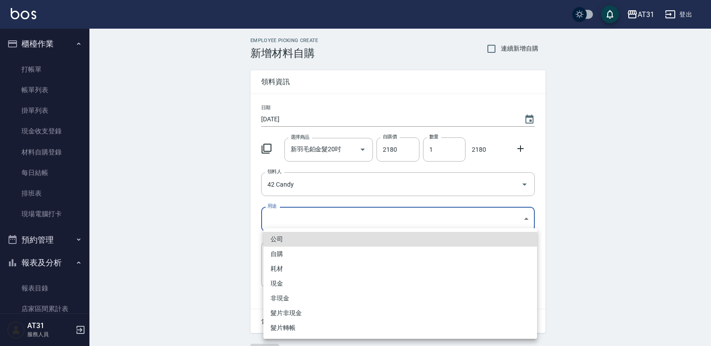
click at [298, 211] on body "AT31 登出 櫃檯作業 打帳單 帳單列表 掛單列表 現金收支登錄 材料自購登錄 每日結帳 排班表 現場電腦打卡 預約管理 預約管理 單日預約紀錄 單週預約紀…" at bounding box center [355, 184] width 711 height 368
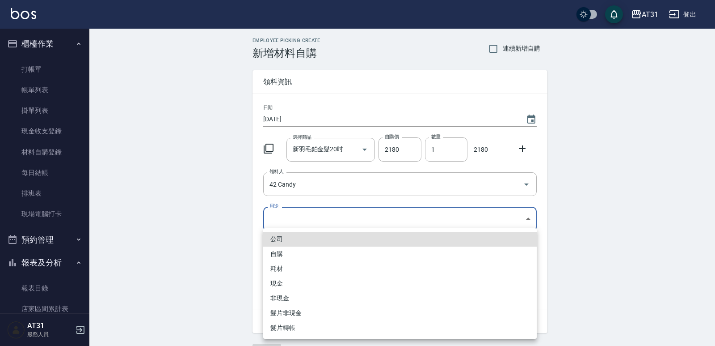
click at [298, 221] on div at bounding box center [357, 173] width 715 height 346
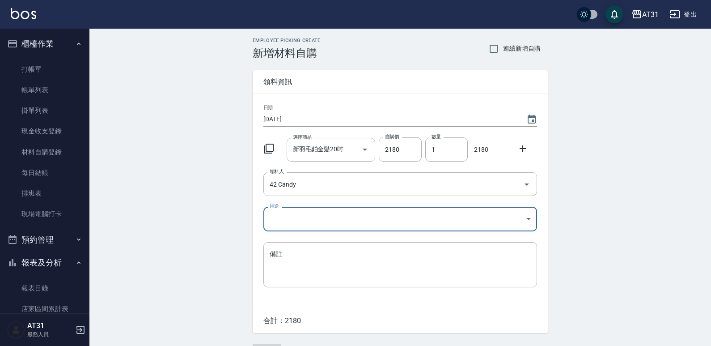
click at [292, 219] on body "AT31 登出 櫃檯作業 打帳單 帳單列表 掛單列表 現金收支登錄 材料自購登錄 每日結帳 排班表 現場電腦打卡 預約管理 預約管理 單日預約紀錄 單週預約紀…" at bounding box center [355, 184] width 711 height 368
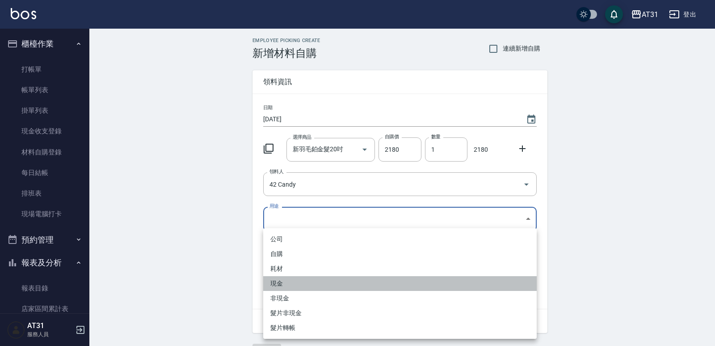
click at [287, 283] on li "現金" at bounding box center [400, 283] width 274 height 15
type input "現金"
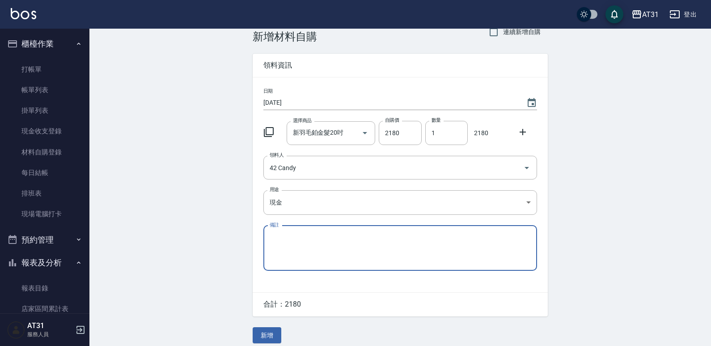
scroll to position [24, 0]
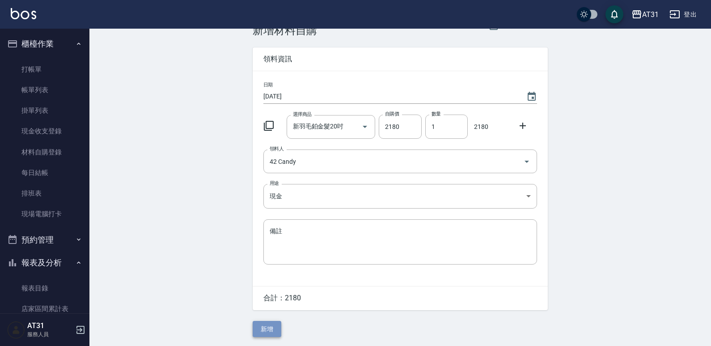
click at [264, 323] on button "新增" at bounding box center [267, 329] width 29 height 17
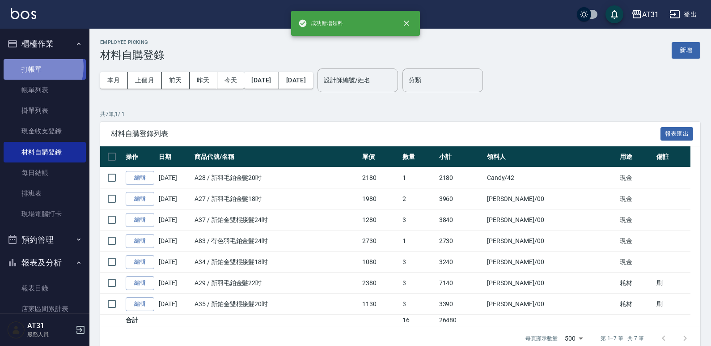
click at [34, 67] on link "打帳單" at bounding box center [45, 69] width 82 height 21
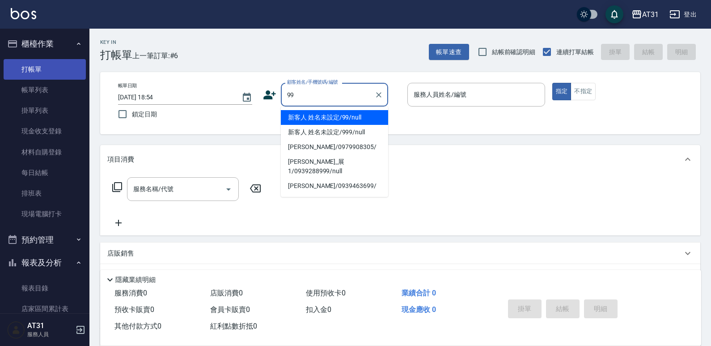
type input "新客人 姓名未設定/99/null"
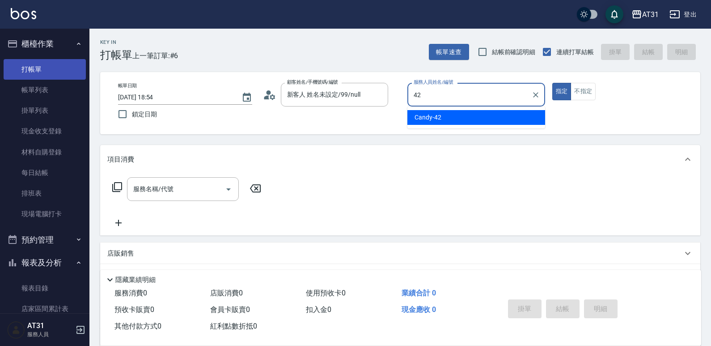
type input "42"
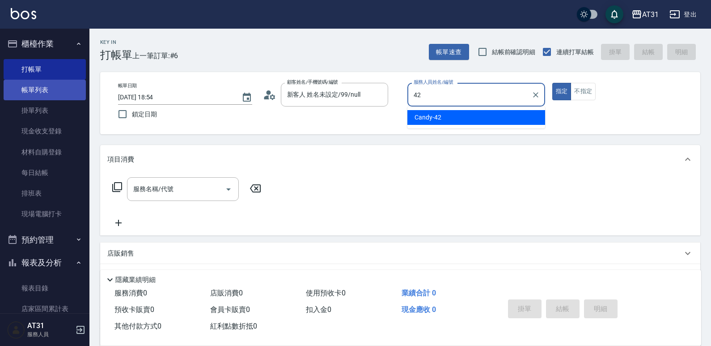
type button "true"
type input "Candy-42"
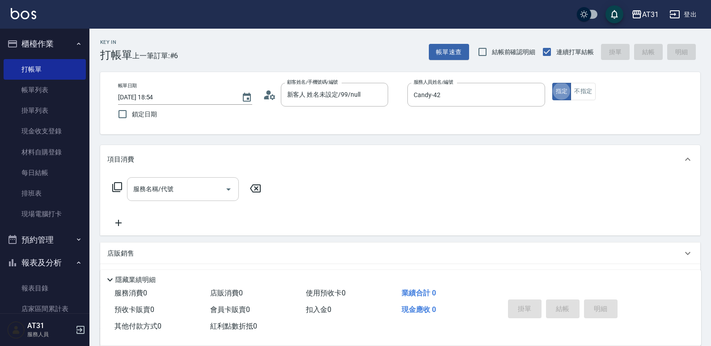
click at [179, 184] on input "服務名稱/代號" at bounding box center [176, 189] width 90 height 16
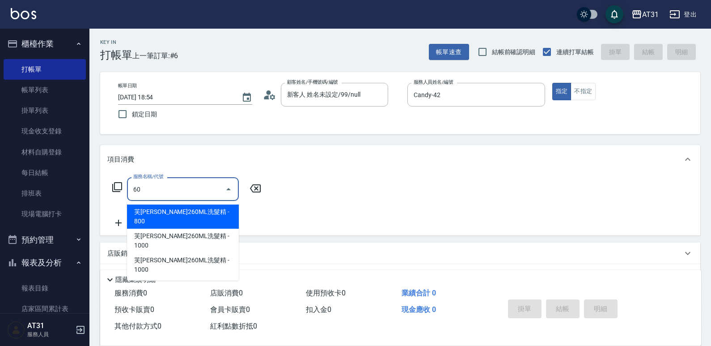
drag, startPoint x: 180, startPoint y: 190, endPoint x: 110, endPoint y: 195, distance: 69.9
click at [107, 198] on div "服務名稱/代號 60 服務名稱/代號" at bounding box center [186, 189] width 159 height 24
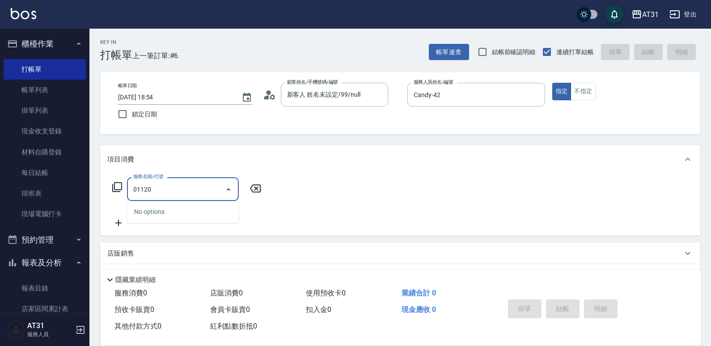
drag, startPoint x: 156, startPoint y: 186, endPoint x: 103, endPoint y: 191, distance: 52.9
click at [104, 191] on div "服務名稱/代號 01120 服務名稱/代號" at bounding box center [400, 204] width 600 height 62
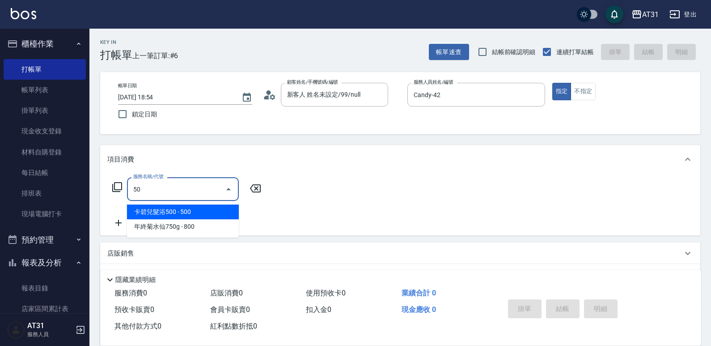
type input "501"
type input "160"
type input "染髮(501)"
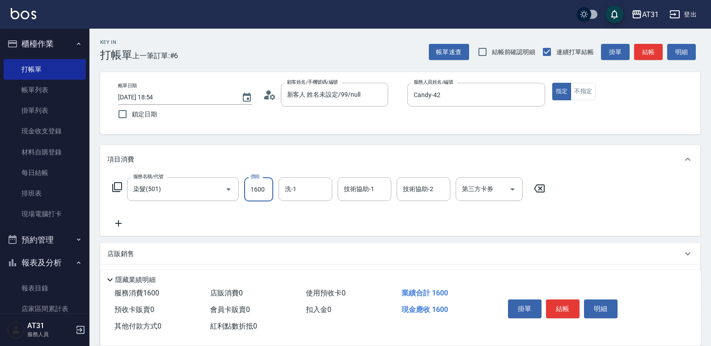
type input "1"
type input "0"
type input "120"
type input "1200"
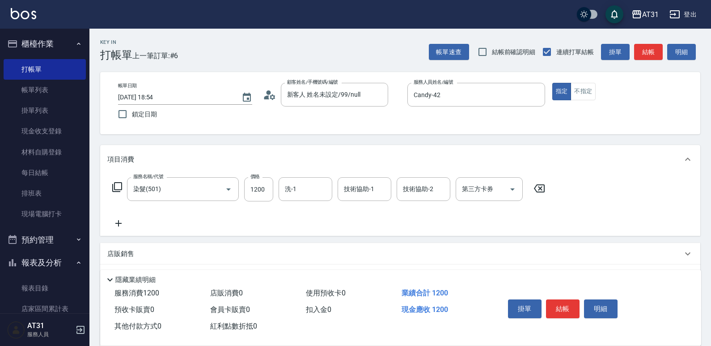
click at [121, 220] on icon at bounding box center [118, 223] width 22 height 11
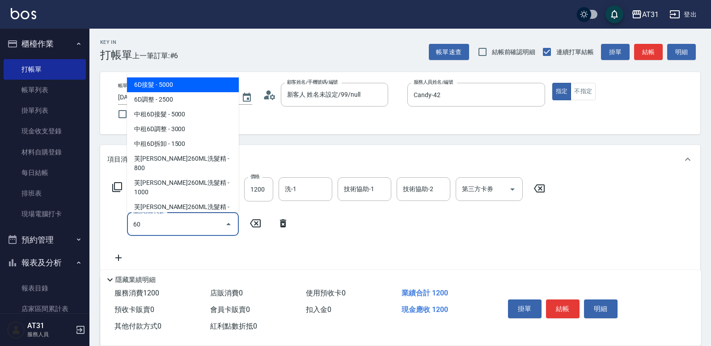
type input "609"
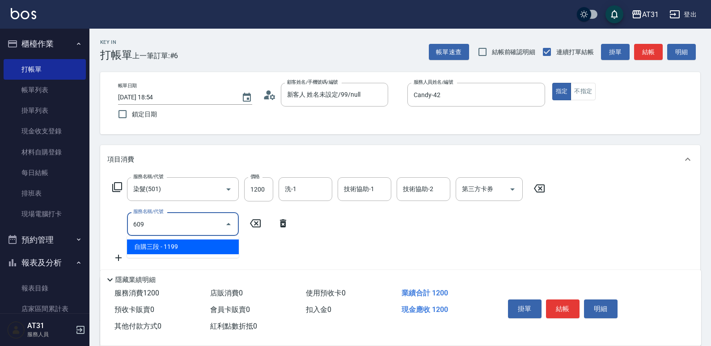
type input "230"
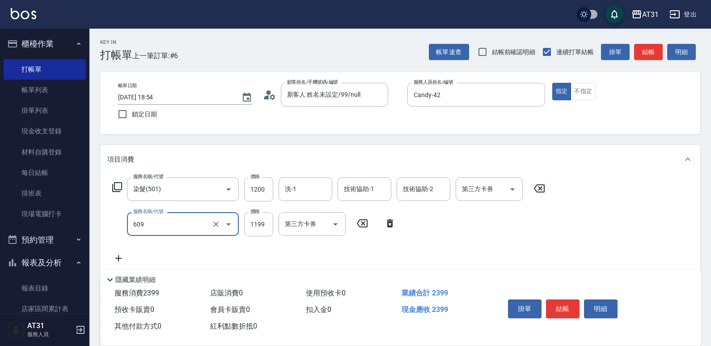
type input "自購三段(609)"
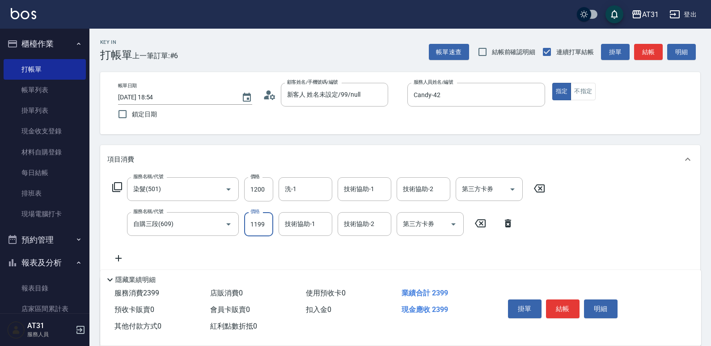
type input "120"
type input "230"
type input "350"
type input "2300"
type input "Lyan-45"
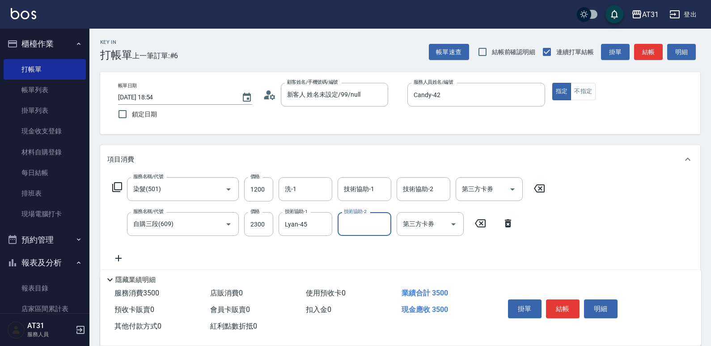
click at [112, 260] on icon at bounding box center [118, 258] width 22 height 11
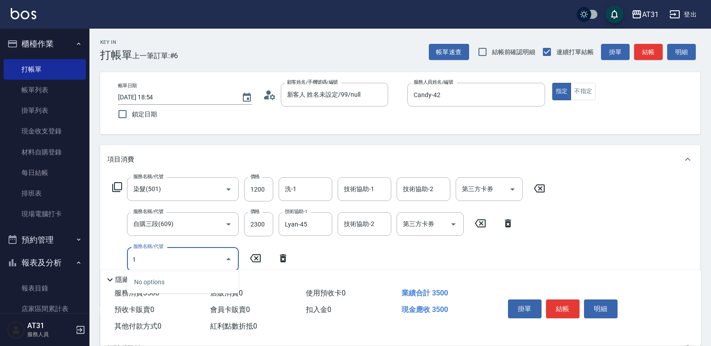
type input "t"
type input "拆"
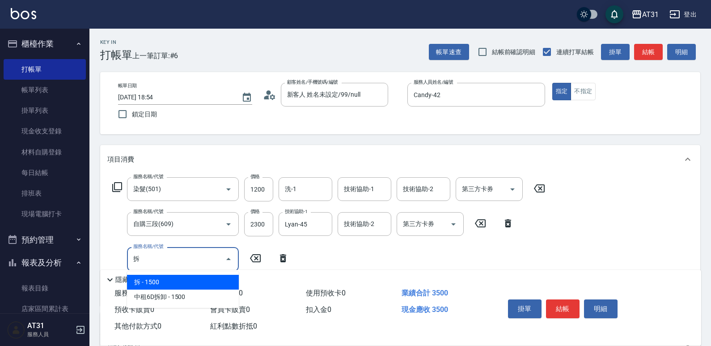
type input "500"
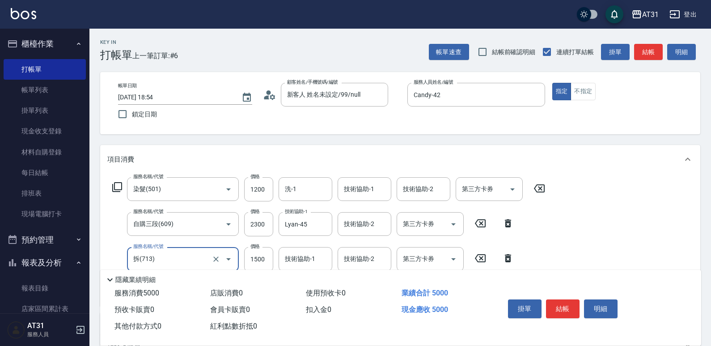
type input "拆(713)"
type input "350"
type input "13"
type input "360"
type input "132"
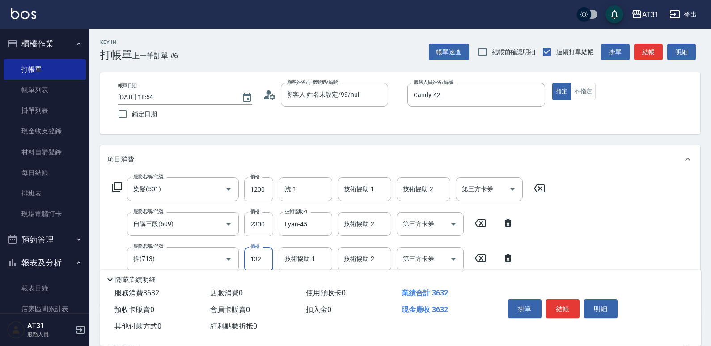
type input "480"
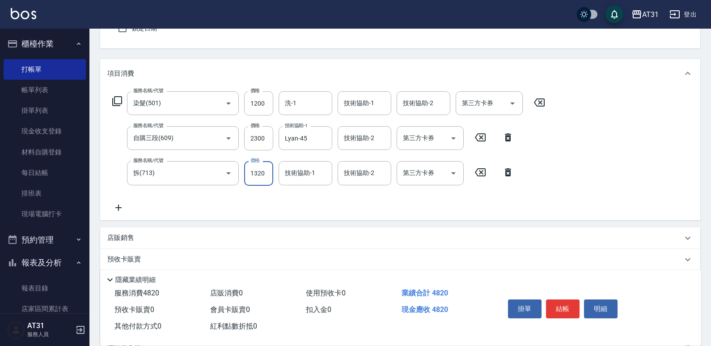
scroll to position [89, 0]
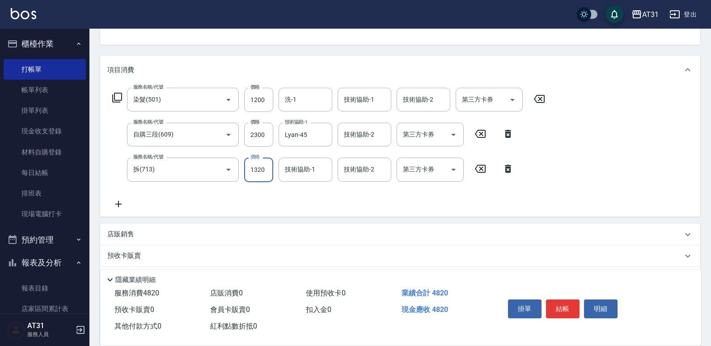
type input "1320"
click at [112, 201] on icon at bounding box center [118, 203] width 22 height 11
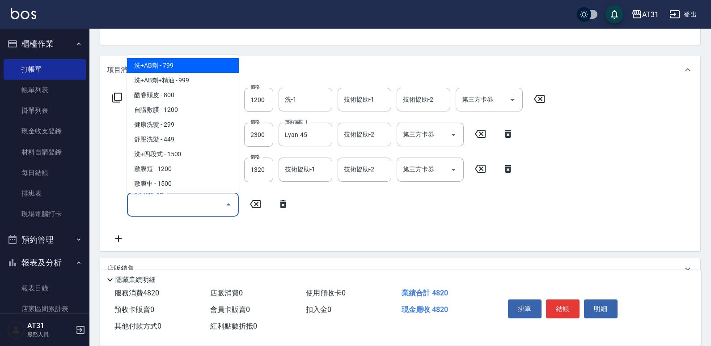
click at [173, 204] on input "服務名稱/代號" at bounding box center [176, 205] width 90 height 16
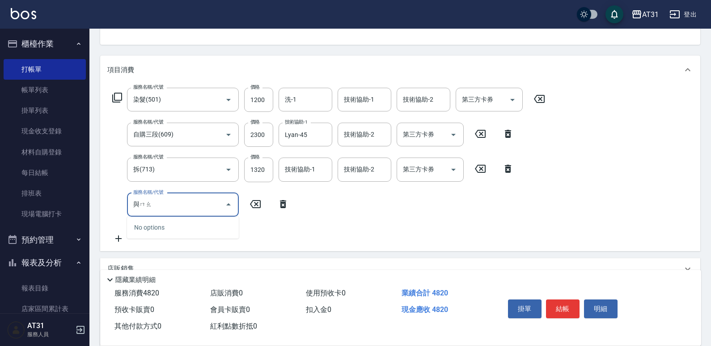
type input "羽毛"
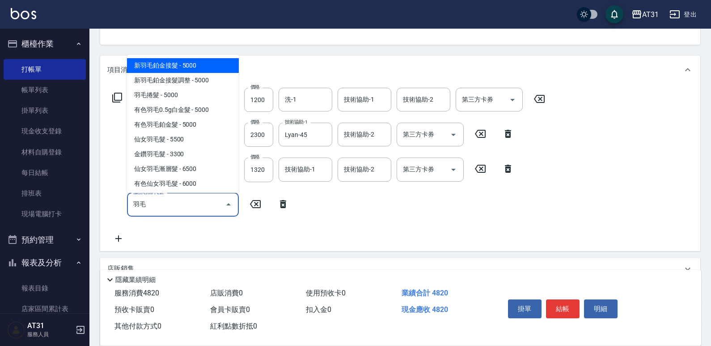
type input "980"
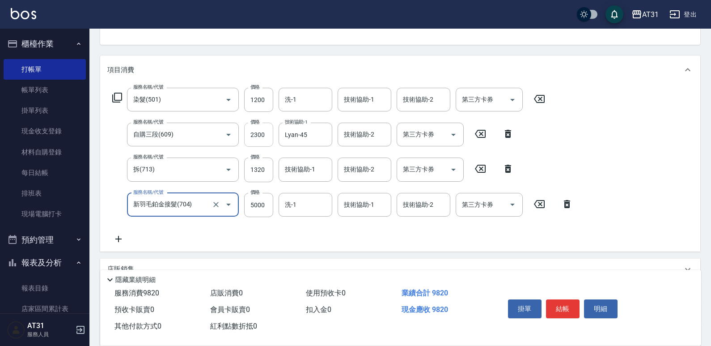
type input "新羽毛鉑金接髮(704)"
click at [264, 143] on input "2300" at bounding box center [258, 134] width 29 height 24
click at [263, 131] on input "2300" at bounding box center [258, 134] width 29 height 24
click at [261, 177] on input "1320" at bounding box center [258, 169] width 29 height 24
type input "50"
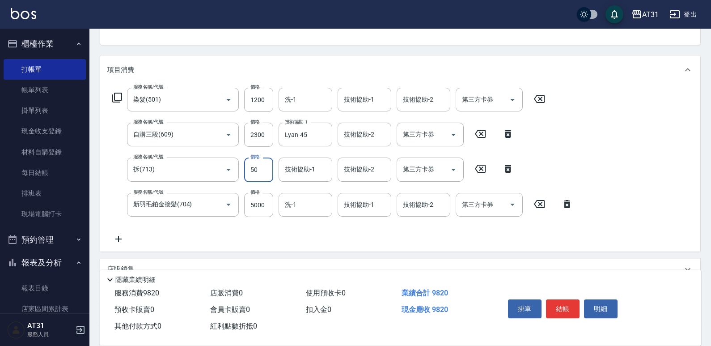
type input "900"
type input "500"
type input "1350"
type input "5000"
drag, startPoint x: 259, startPoint y: 136, endPoint x: 268, endPoint y: 118, distance: 19.6
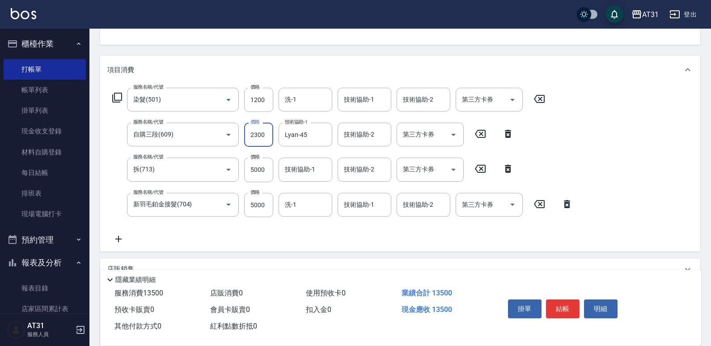
click at [259, 136] on input "2300" at bounding box center [258, 134] width 29 height 24
type input "0"
type input "1120"
type input "0"
click at [262, 100] on input "1200" at bounding box center [258, 100] width 29 height 24
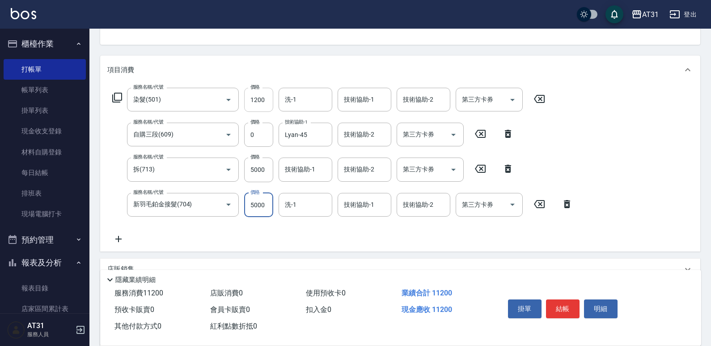
type input "620"
drag, startPoint x: 256, startPoint y: 200, endPoint x: 276, endPoint y: 111, distance: 91.1
click at [240, 203] on div "服務名稱/代號 新羽毛鉑金接髮(704) 服務名稱/代號 價格 1 價格 洗-1 洗-1 技術協助-1 技術協助-1 技術協助-2 技術協助-2 第三方卡券 …" at bounding box center [342, 205] width 471 height 24
click at [264, 93] on input "1200" at bounding box center [258, 100] width 29 height 24
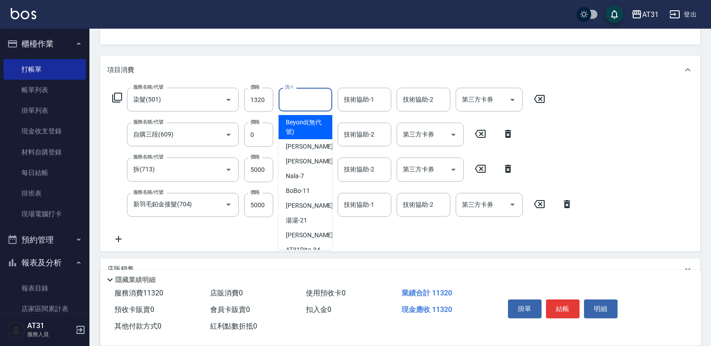
click at [311, 102] on input "洗-1" at bounding box center [306, 100] width 46 height 16
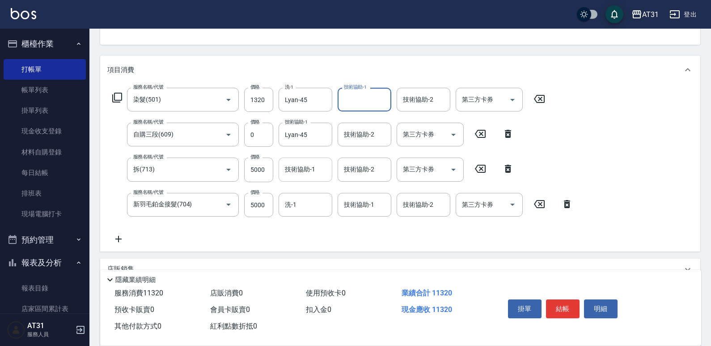
click at [320, 168] on input "技術協助-1" at bounding box center [306, 169] width 46 height 16
click at [304, 204] on input "洗-1" at bounding box center [306, 205] width 46 height 16
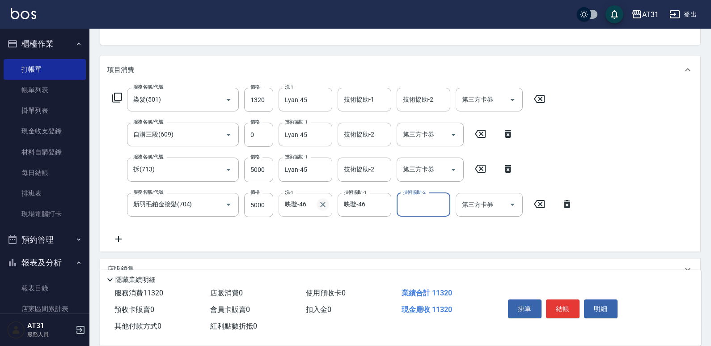
click at [324, 203] on icon "Clear" at bounding box center [322, 204] width 9 height 9
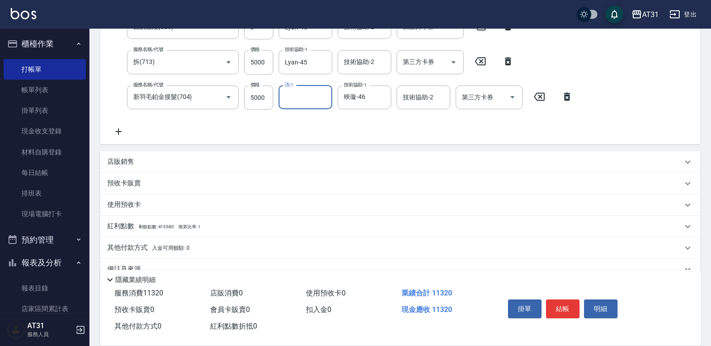
scroll to position [217, 0]
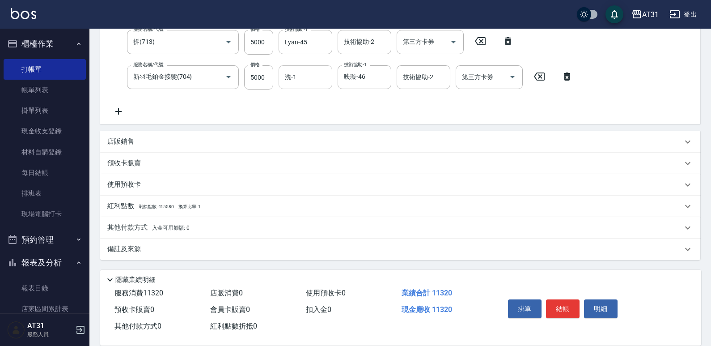
click at [165, 225] on span "入金可用餘額: 0" at bounding box center [171, 227] width 38 height 6
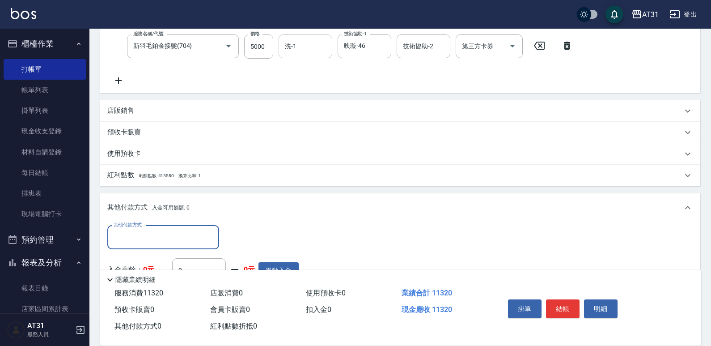
scroll to position [0, 0]
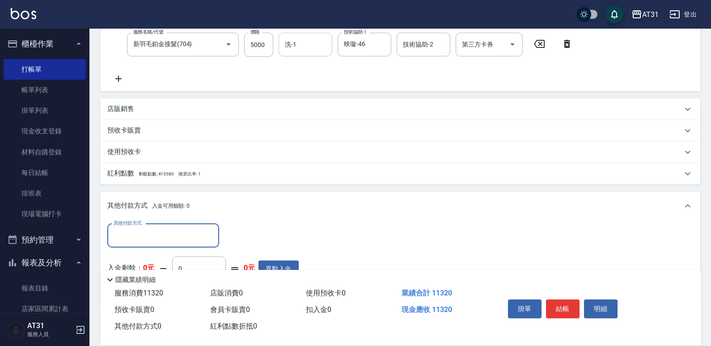
click at [167, 227] on div "其他付款方式" at bounding box center [163, 236] width 112 height 24
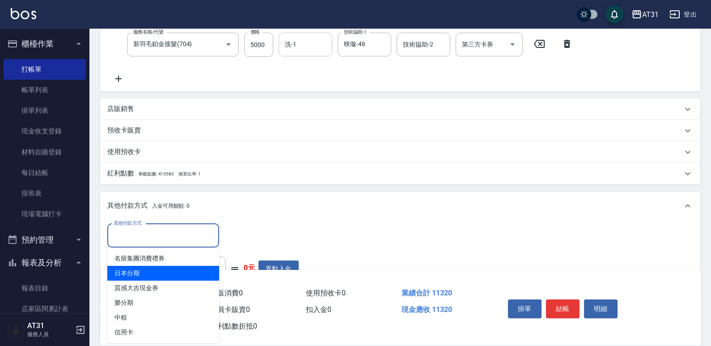
click at [142, 274] on span "日本分期" at bounding box center [163, 273] width 112 height 15
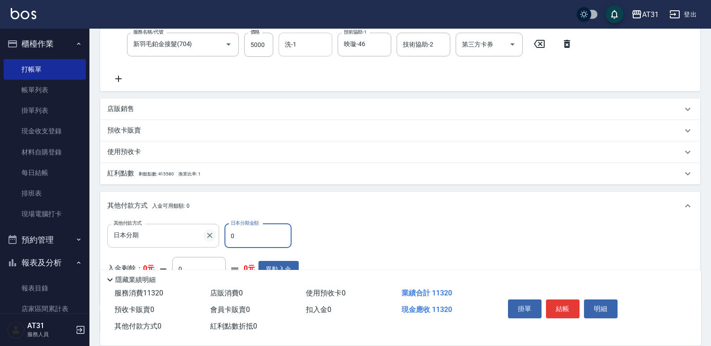
drag, startPoint x: 258, startPoint y: 227, endPoint x: 211, endPoint y: 239, distance: 48.0
click at [211, 239] on div "其他付款方式 日本分期 其他付款方式 日本分期金額 0 日本分期金額" at bounding box center [202, 236] width 191 height 24
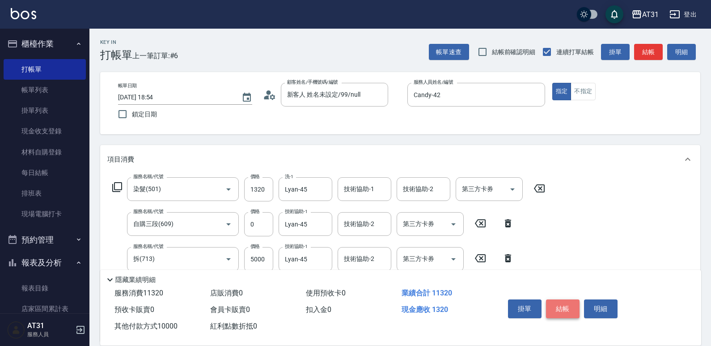
click at [562, 306] on button "結帳" at bounding box center [563, 308] width 34 height 19
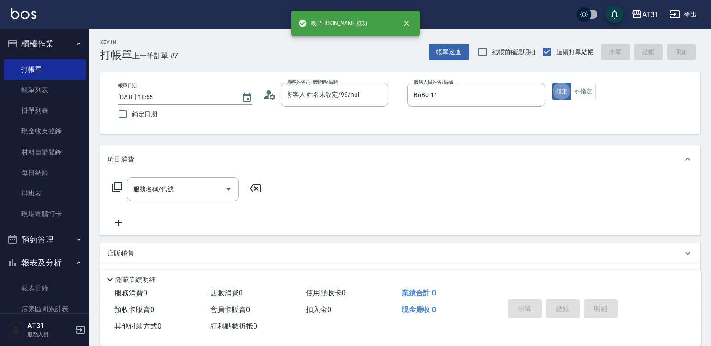
click at [159, 192] on div "服務名稱/代號 服務名稱/代號" at bounding box center [183, 189] width 112 height 24
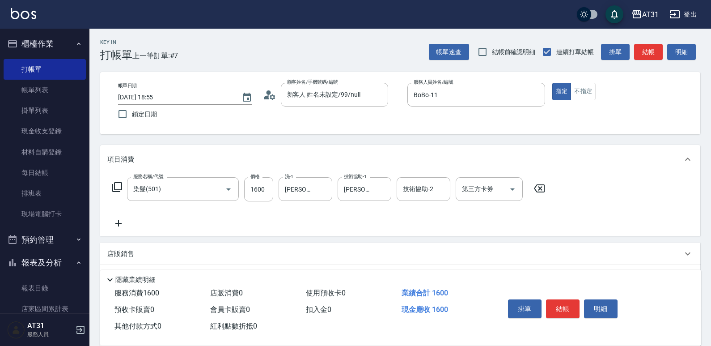
click at [121, 225] on icon at bounding box center [118, 223] width 22 height 11
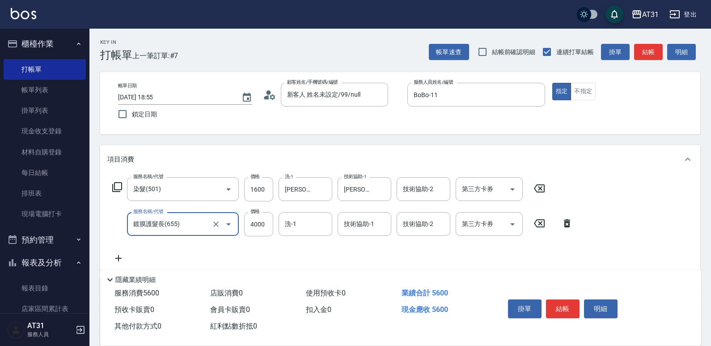
click at [128, 255] on icon at bounding box center [118, 258] width 22 height 11
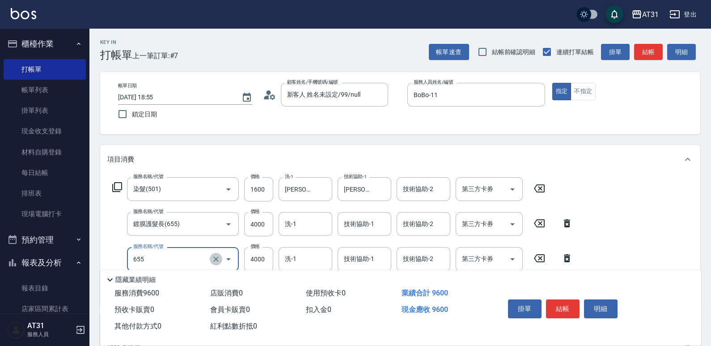
click at [213, 255] on icon "Clear" at bounding box center [215, 258] width 9 height 9
drag, startPoint x: 217, startPoint y: 257, endPoint x: 247, endPoint y: 250, distance: 30.7
click at [218, 256] on icon "Clear" at bounding box center [215, 258] width 9 height 9
click at [539, 257] on icon at bounding box center [539, 258] width 11 height 8
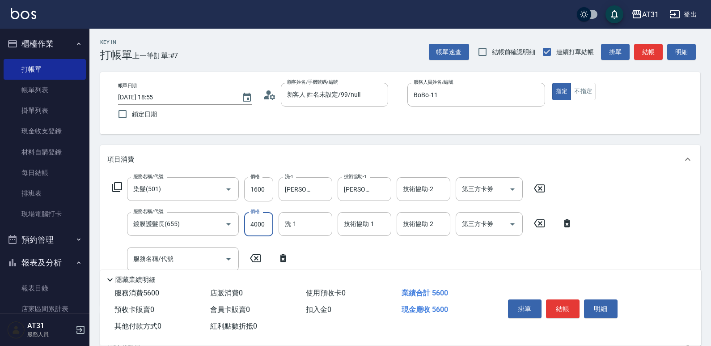
click at [262, 222] on input "4000" at bounding box center [258, 224] width 29 height 24
click at [562, 310] on button "結帳" at bounding box center [563, 308] width 34 height 19
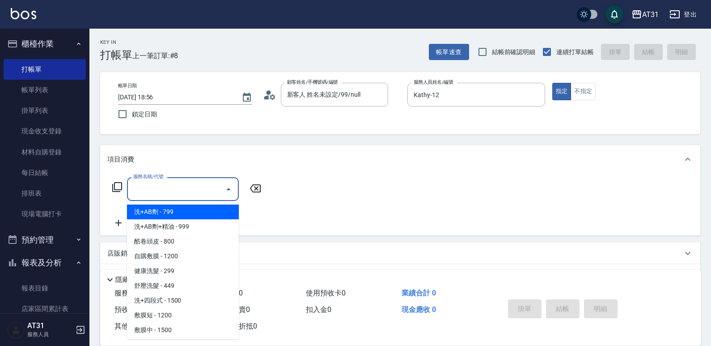
click at [204, 185] on input "服務名稱/代號" at bounding box center [176, 189] width 90 height 16
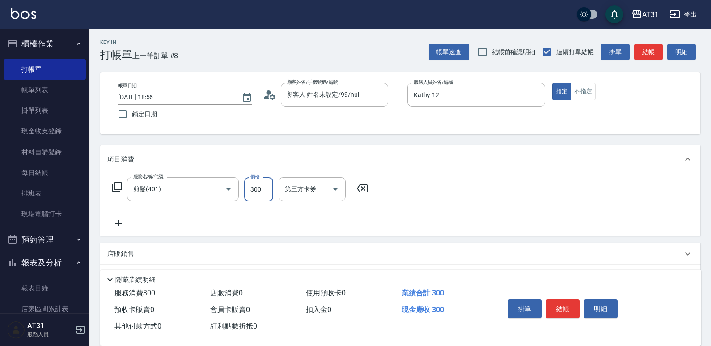
click at [249, 189] on input "300" at bounding box center [258, 189] width 29 height 24
click at [301, 182] on div "服務名稱/代號 剪髮(401) 服務名稱/代號 價格 300 價格 第三方卡券 第三方卡券" at bounding box center [240, 189] width 266 height 24
click at [582, 89] on button "不指定" at bounding box center [582, 91] width 25 height 17
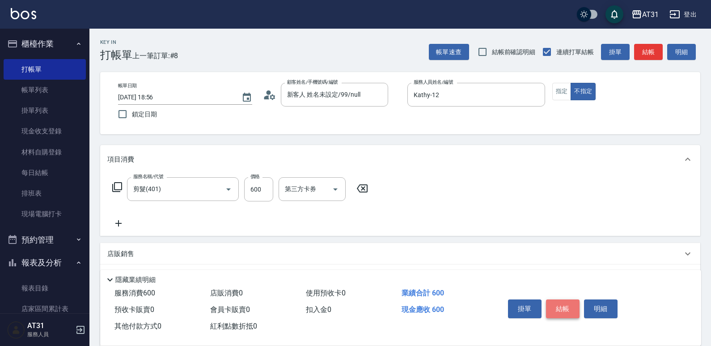
click at [566, 299] on button "結帳" at bounding box center [563, 308] width 34 height 19
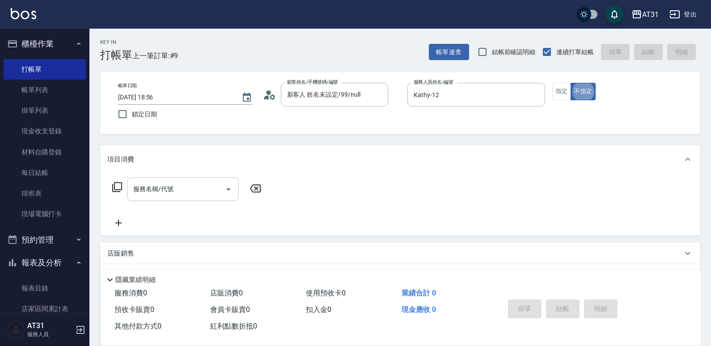
click at [166, 196] on input "服務名稱/代號" at bounding box center [176, 189] width 90 height 16
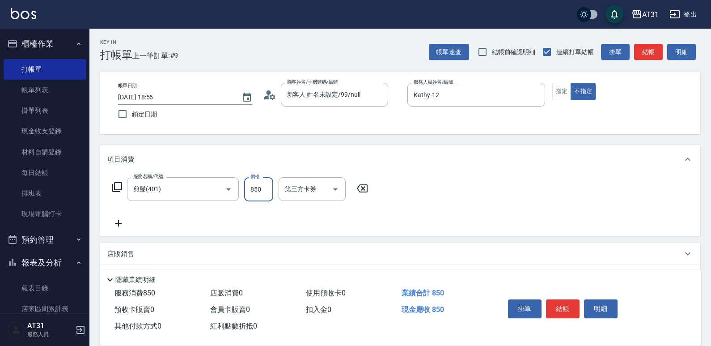
click at [121, 221] on icon at bounding box center [118, 223] width 22 height 11
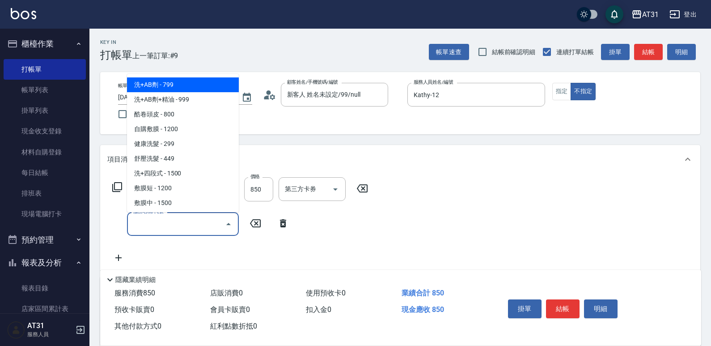
click at [133, 224] on input "服務名稱/代號" at bounding box center [176, 224] width 90 height 16
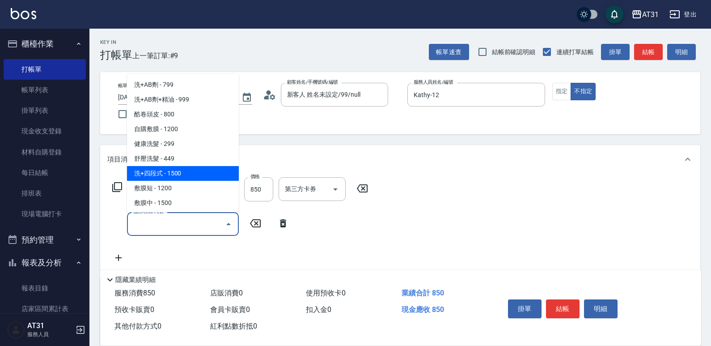
click at [203, 172] on span "洗+四段式 - 1500" at bounding box center [183, 173] width 112 height 15
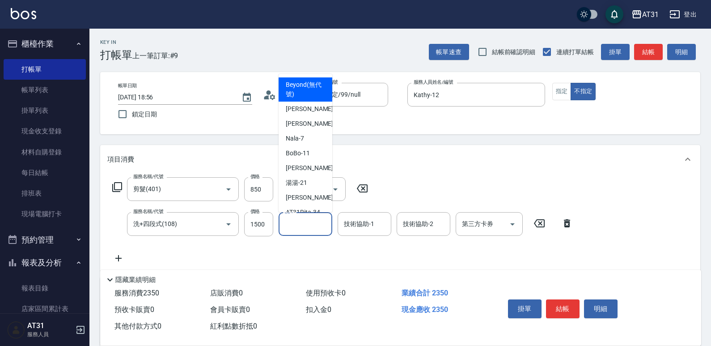
click at [292, 221] on input "洗-1" at bounding box center [306, 224] width 46 height 16
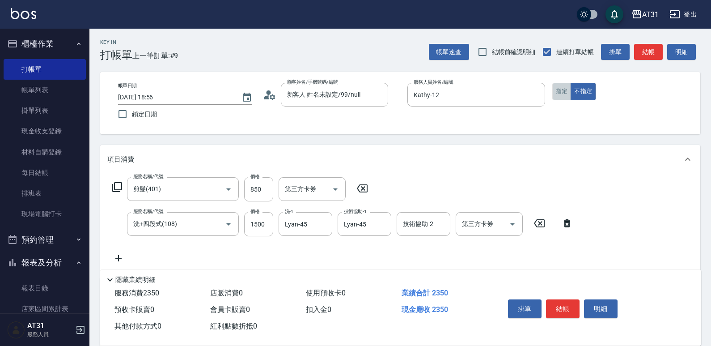
drag, startPoint x: 569, startPoint y: 87, endPoint x: 574, endPoint y: 128, distance: 41.4
click at [568, 87] on button "指定" at bounding box center [561, 91] width 19 height 17
click at [567, 305] on button "結帳" at bounding box center [563, 308] width 34 height 19
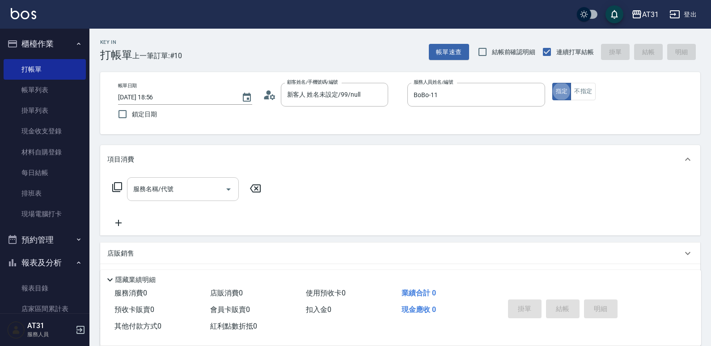
click at [206, 194] on input "服務名稱/代號" at bounding box center [176, 189] width 90 height 16
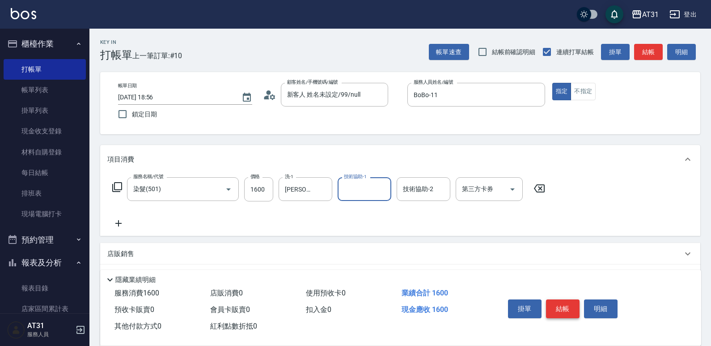
click at [569, 307] on button "結帳" at bounding box center [563, 308] width 34 height 19
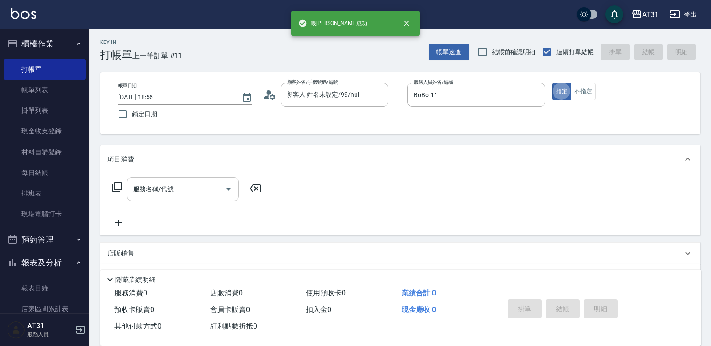
click at [203, 188] on input "服務名稱/代號" at bounding box center [176, 189] width 90 height 16
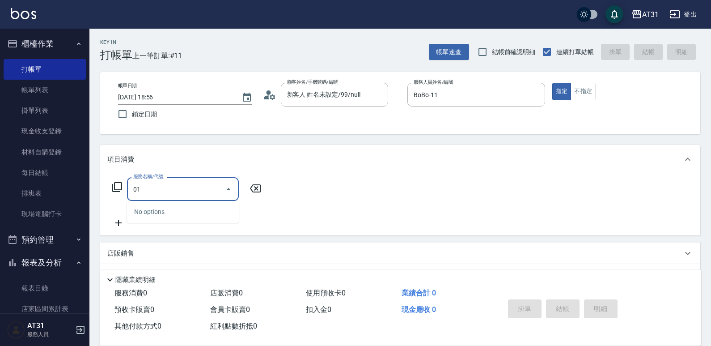
drag, startPoint x: 203, startPoint y: 188, endPoint x: 112, endPoint y: 203, distance: 92.1
click at [110, 202] on div "服務名稱/代號 01 服務名稱/代號" at bounding box center [186, 202] width 159 height 51
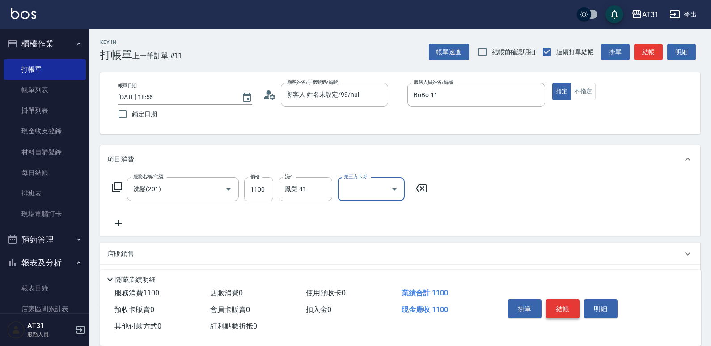
click at [570, 305] on button "結帳" at bounding box center [563, 308] width 34 height 19
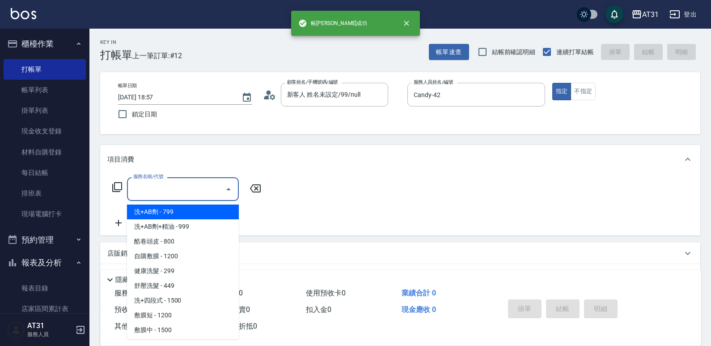
click at [157, 190] on input "服務名稱/代號" at bounding box center [176, 189] width 90 height 16
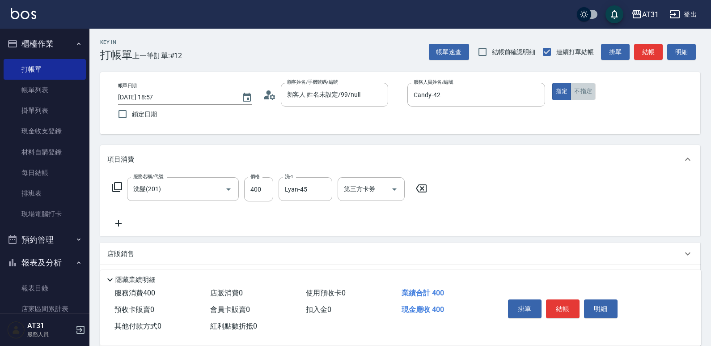
drag, startPoint x: 585, startPoint y: 90, endPoint x: 575, endPoint y: 123, distance: 34.6
click at [585, 90] on button "不指定" at bounding box center [582, 91] width 25 height 17
click at [564, 310] on button "結帳" at bounding box center [563, 308] width 34 height 19
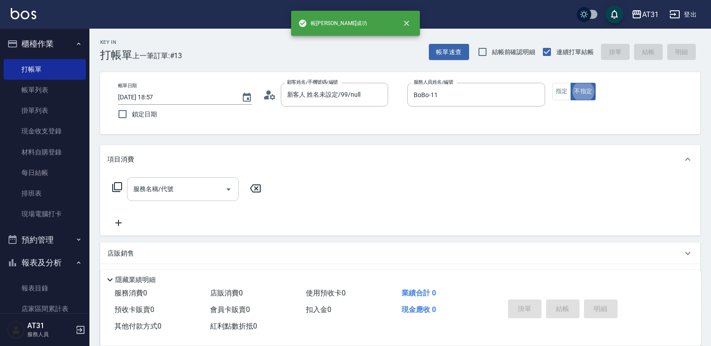
click at [198, 199] on div "服務名稱/代號" at bounding box center [183, 189] width 112 height 24
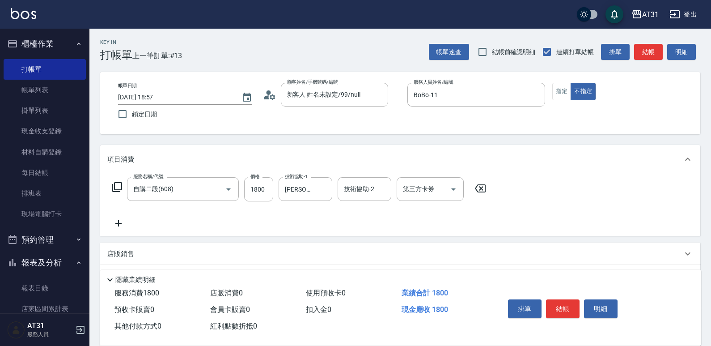
click at [115, 227] on icon at bounding box center [118, 223] width 22 height 11
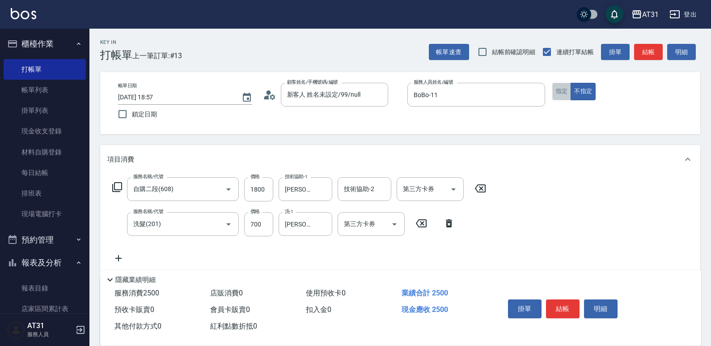
click at [568, 92] on button "指定" at bounding box center [561, 91] width 19 height 17
click at [568, 305] on button "結帳" at bounding box center [563, 308] width 34 height 19
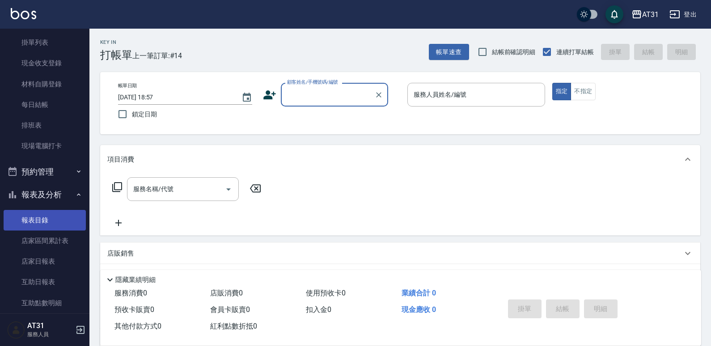
scroll to position [45, 0]
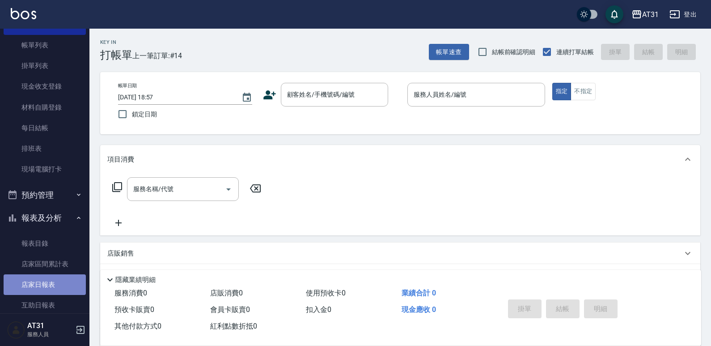
click at [51, 281] on link "店家日報表" at bounding box center [45, 284] width 82 height 21
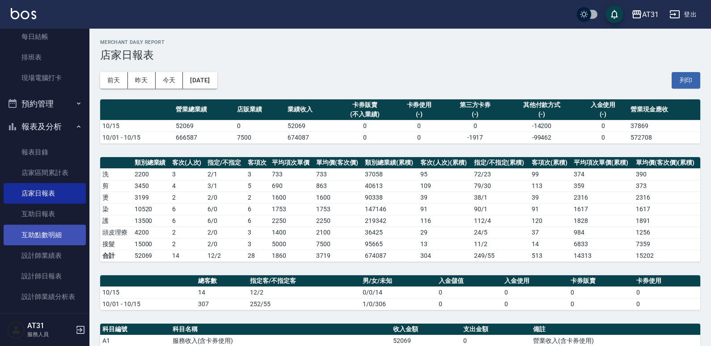
scroll to position [134, 0]
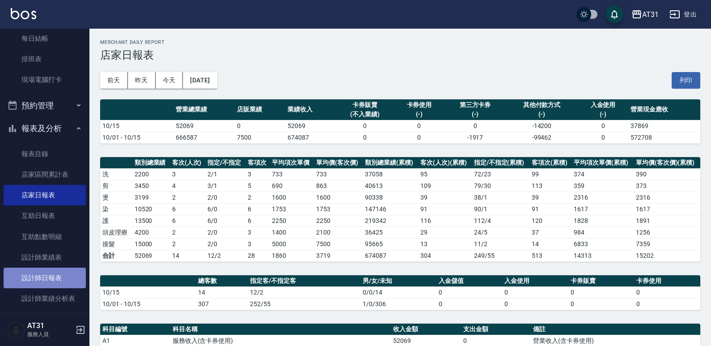
click at [53, 276] on link "設計師日報表" at bounding box center [45, 277] width 82 height 21
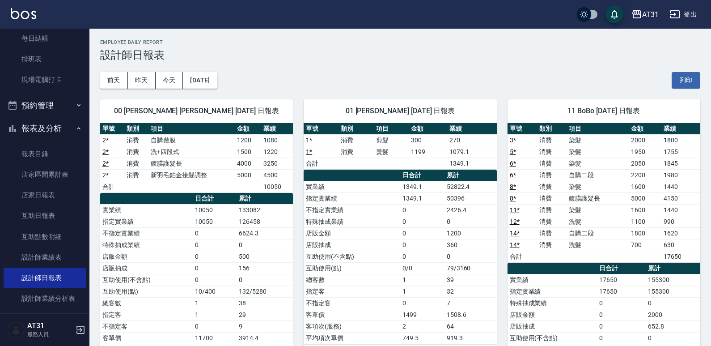
drag, startPoint x: 424, startPoint y: 86, endPoint x: 409, endPoint y: 71, distance: 21.5
drag, startPoint x: 409, startPoint y: 71, endPoint x: 401, endPoint y: 71, distance: 7.2
click at [401, 71] on div "[DATE] [DATE] [DATE] [DATE] 列印" at bounding box center [400, 80] width 600 height 38
drag, startPoint x: 401, startPoint y: 71, endPoint x: 383, endPoint y: 72, distance: 18.8
drag, startPoint x: 383, startPoint y: 72, endPoint x: 367, endPoint y: 67, distance: 16.7
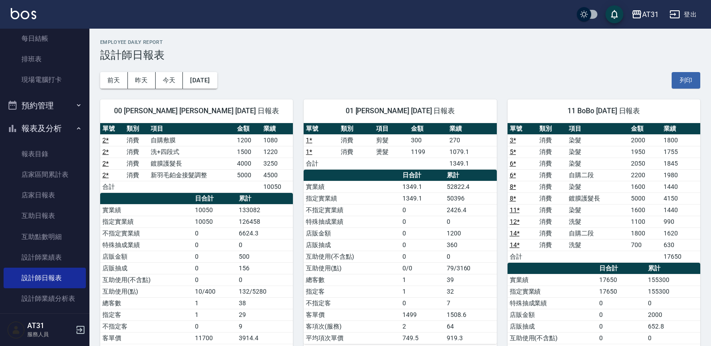
click at [367, 67] on div "[DATE] [DATE] [DATE] [DATE] 列印" at bounding box center [400, 80] width 600 height 38
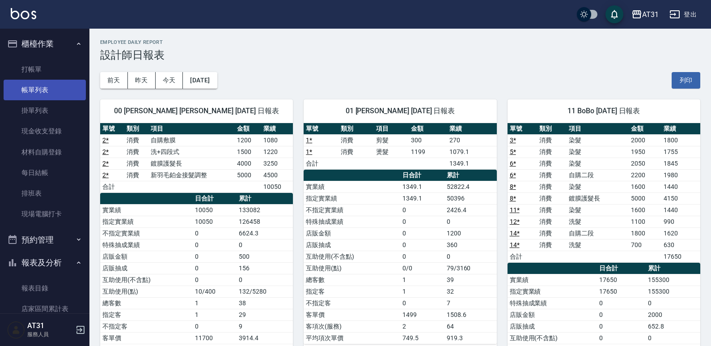
scroll to position [45, 0]
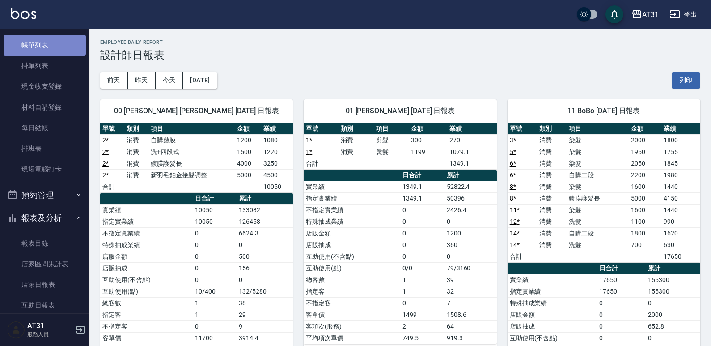
click at [70, 47] on link "帳單列表" at bounding box center [45, 45] width 82 height 21
